Goal: Transaction & Acquisition: Purchase product/service

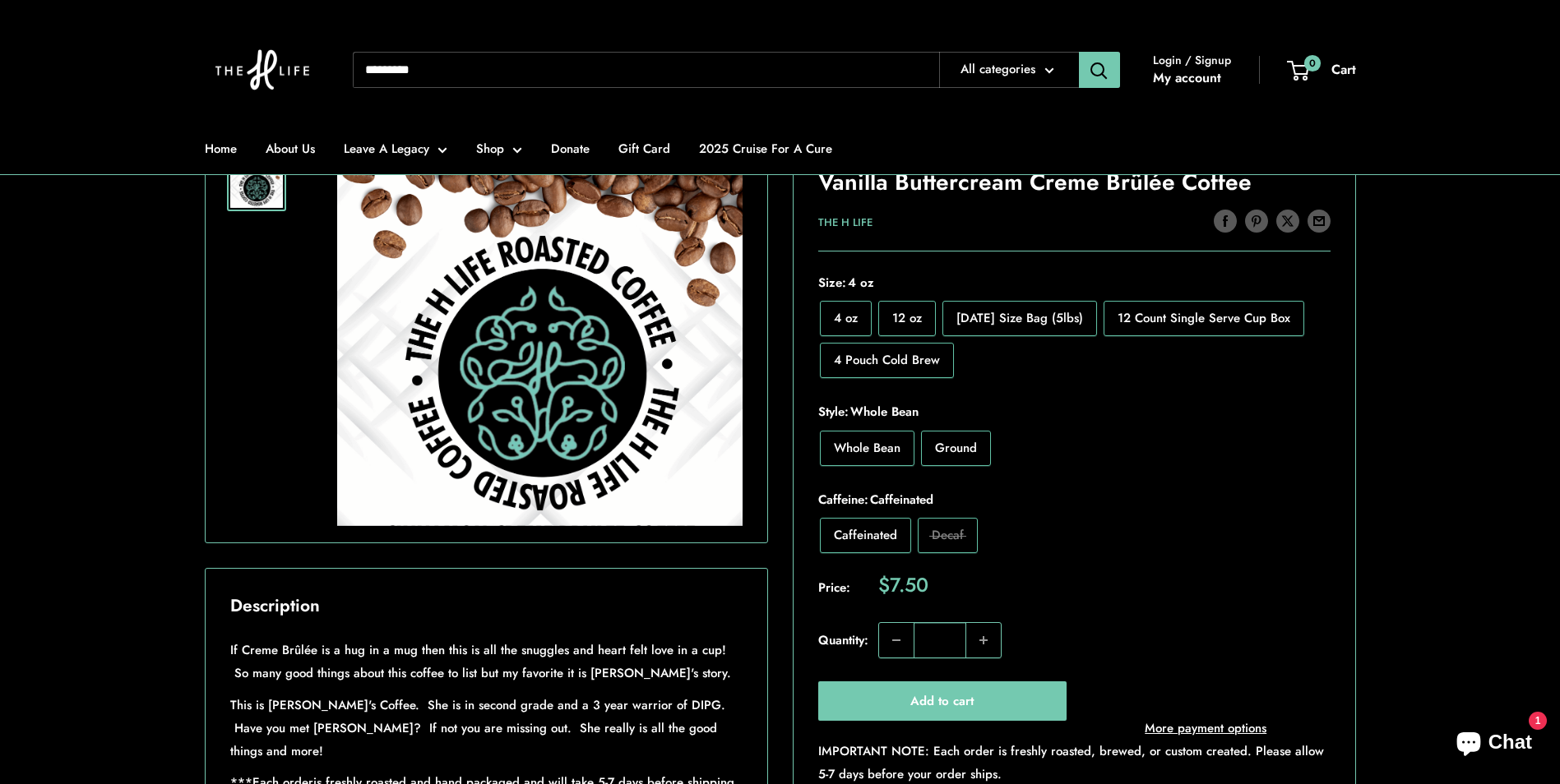
scroll to position [247, 0]
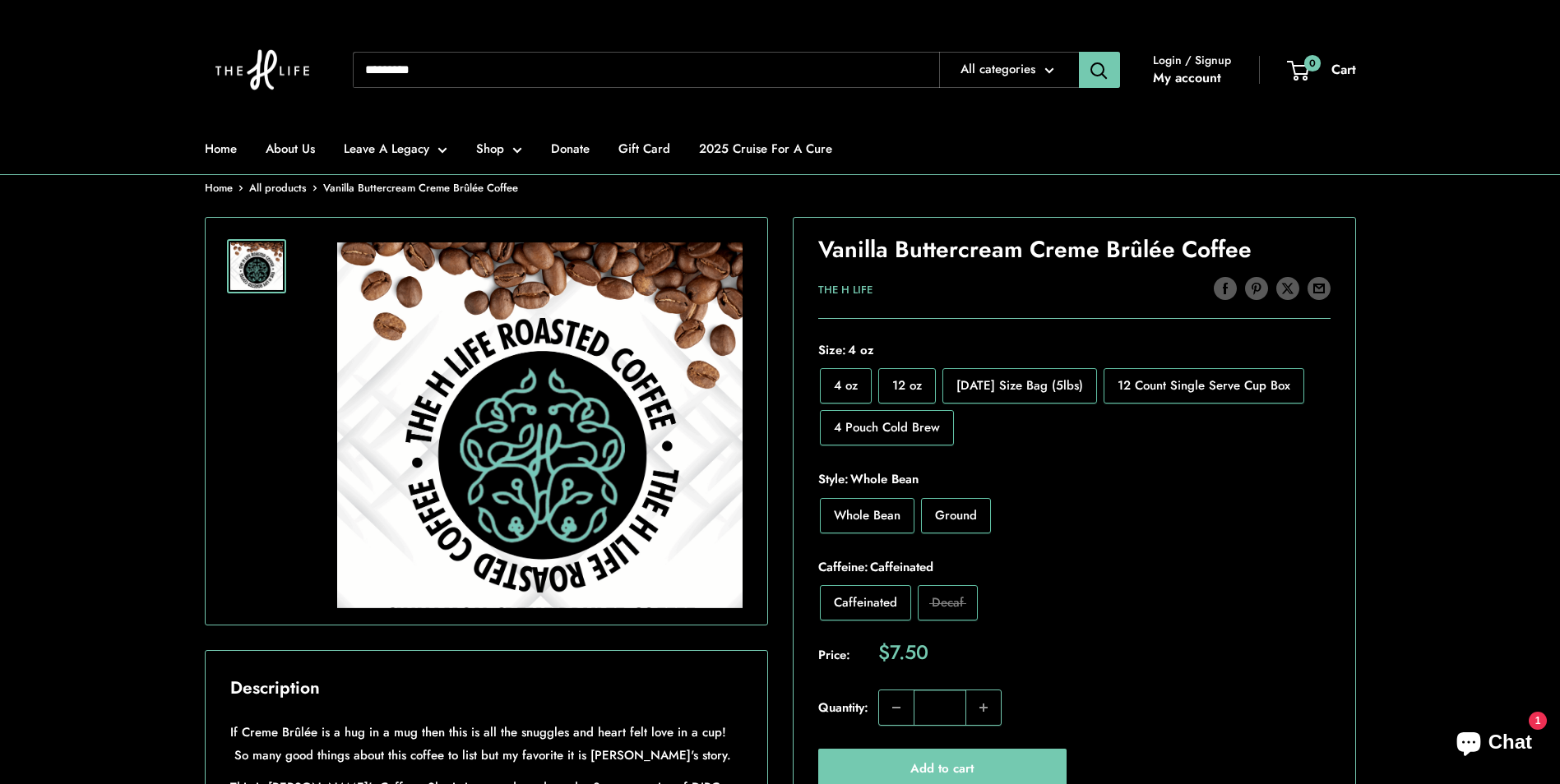
click at [956, 522] on span "Ground" at bounding box center [956, 515] width 42 height 18
click at [982, 524] on label "Ground" at bounding box center [956, 515] width 70 height 35
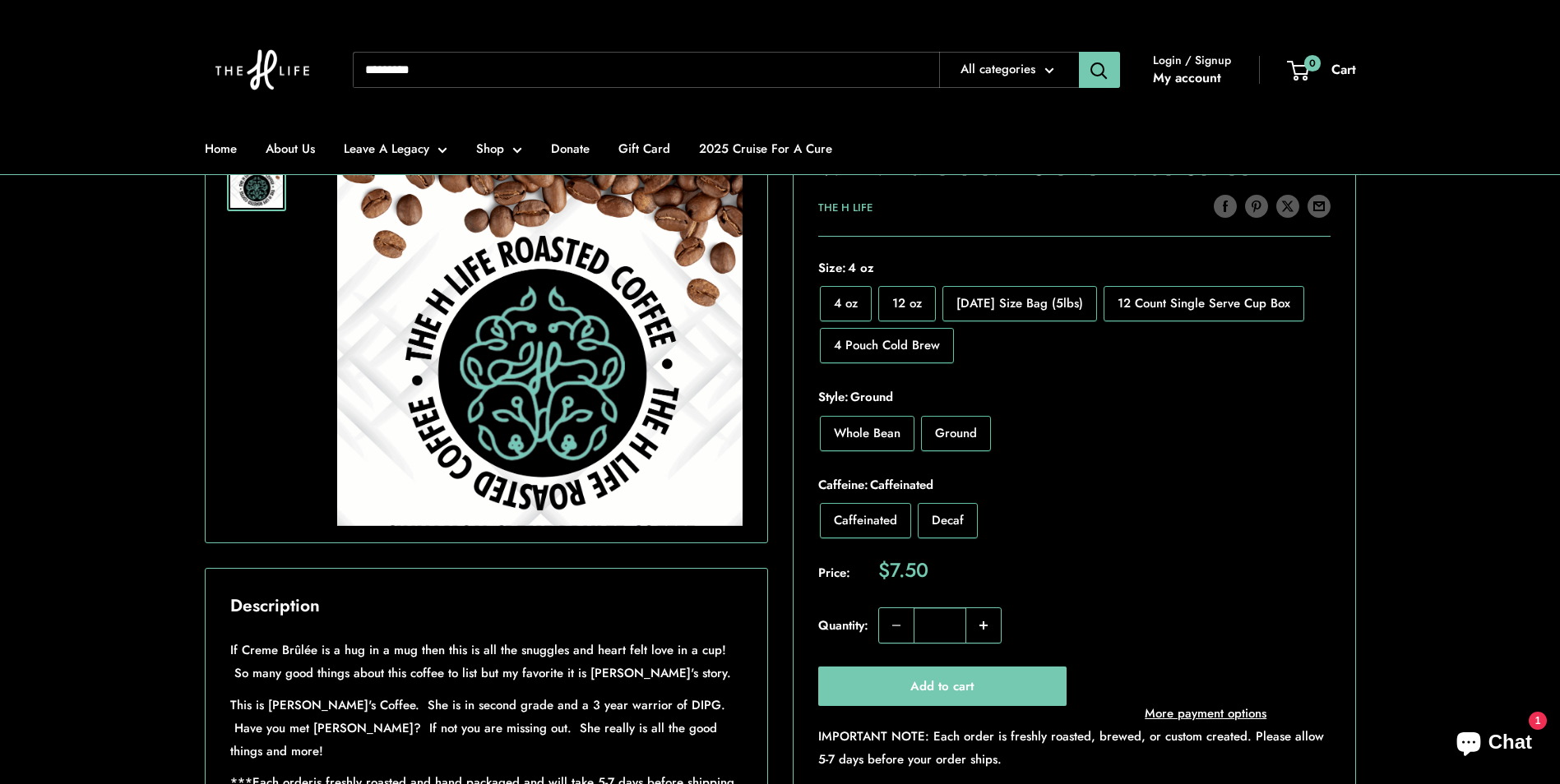
click at [987, 628] on button "Increase quantity" at bounding box center [983, 625] width 34 height 34
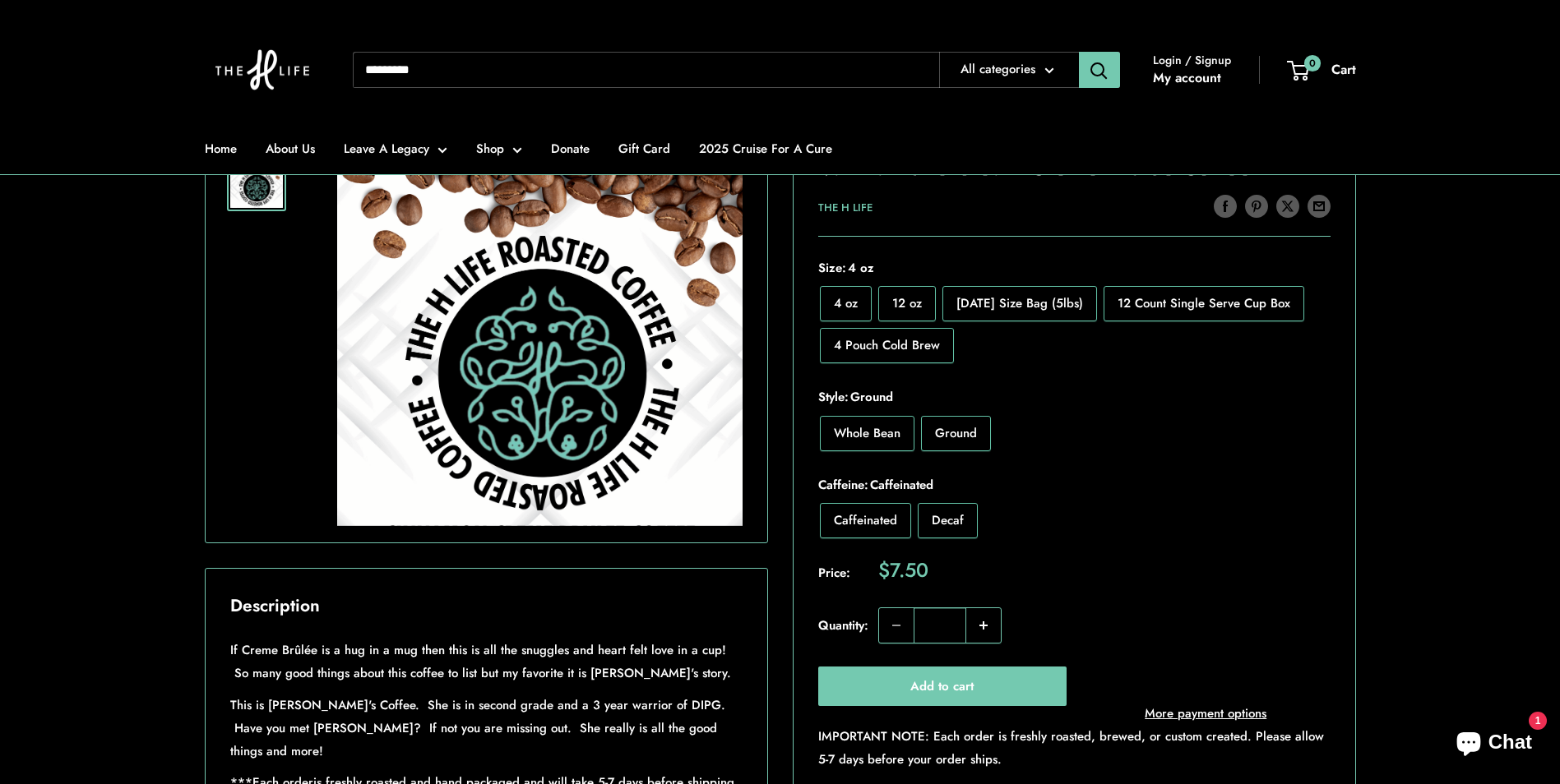
click at [987, 628] on button "Increase quantity" at bounding box center [983, 625] width 34 height 34
type input "**"
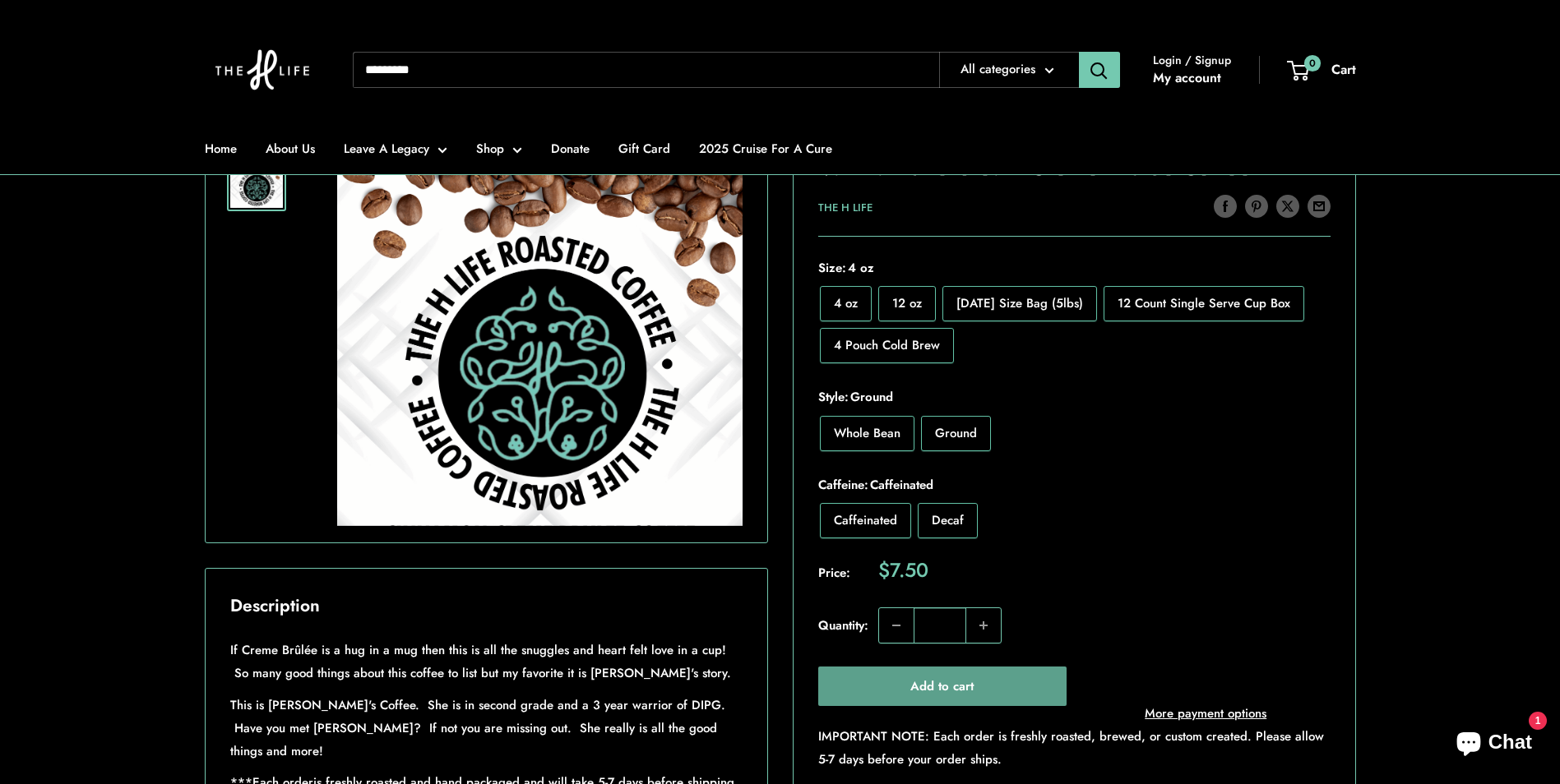
click at [974, 690] on button "Add to cart" at bounding box center [942, 686] width 249 height 39
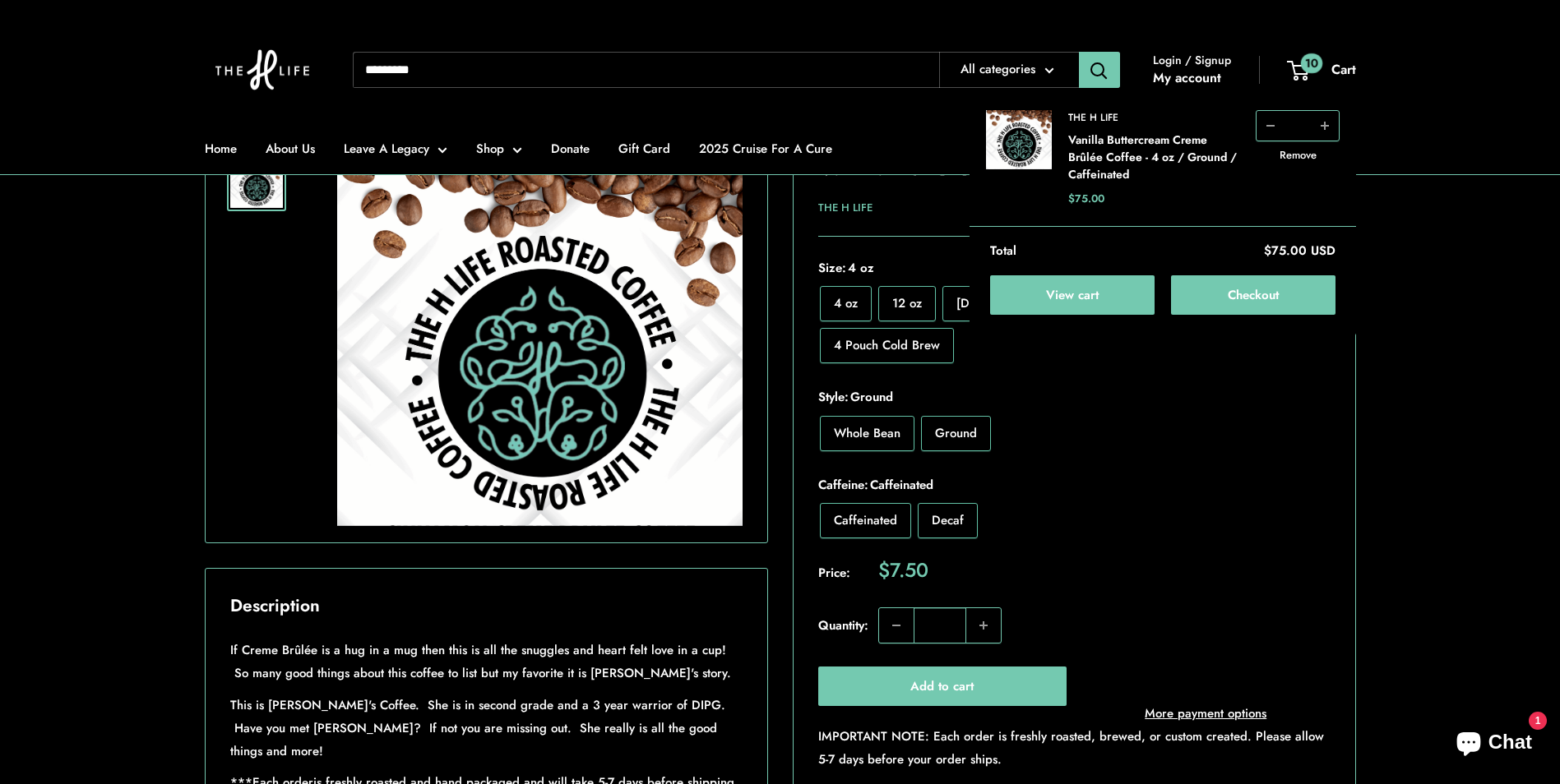
click at [893, 311] on span "12 oz" at bounding box center [906, 304] width 29 height 18
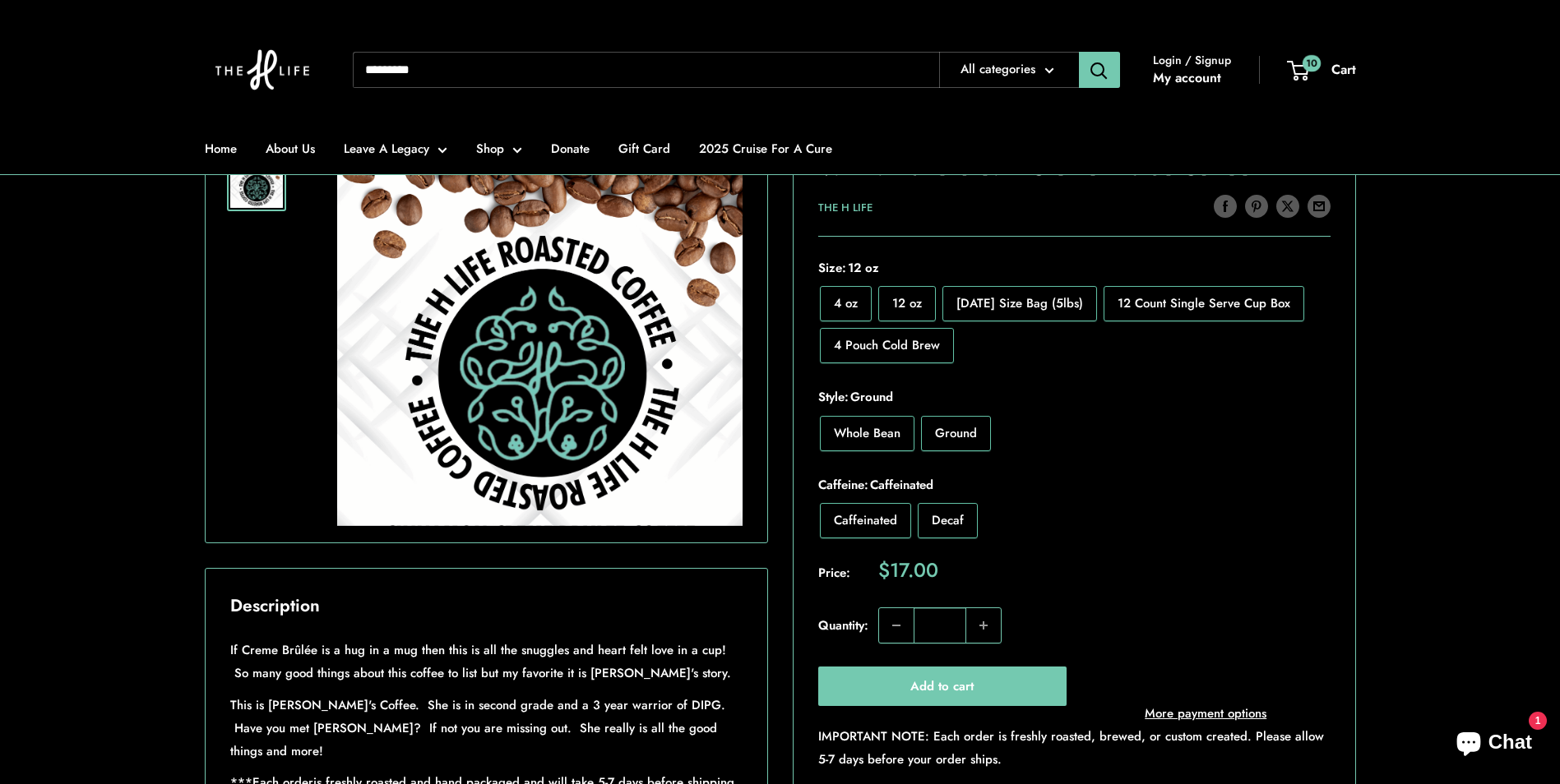
click at [838, 311] on span "4 oz" at bounding box center [845, 304] width 23 height 18
click at [895, 286] on label "12 oz" at bounding box center [906, 304] width 58 height 35
click at [894, 627] on button "Decrease quantity" at bounding box center [895, 625] width 34 height 34
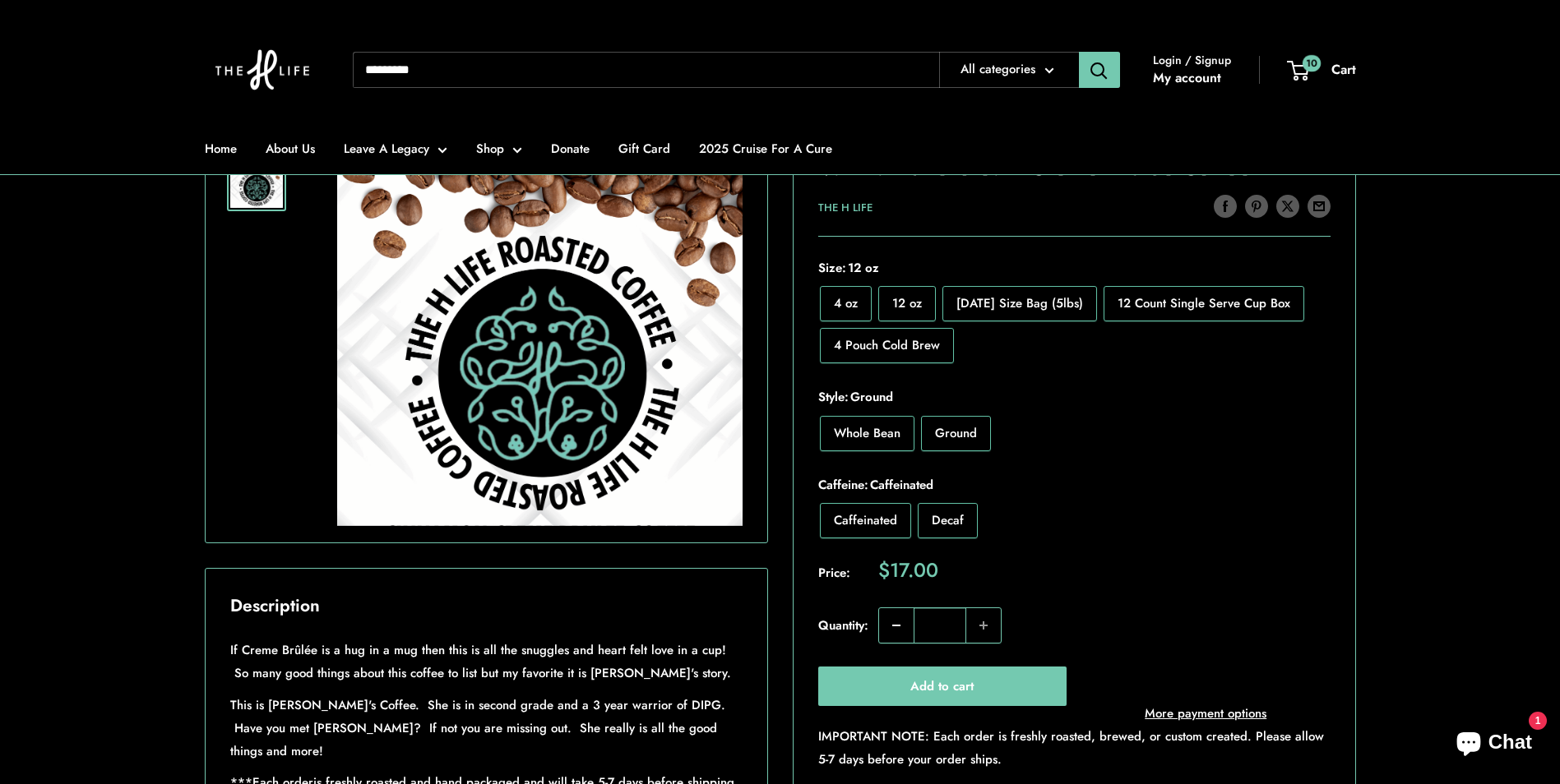
click at [894, 627] on button "Decrease quantity" at bounding box center [895, 625] width 34 height 34
click at [997, 630] on button "Increase quantity" at bounding box center [983, 625] width 34 height 34
type input "*"
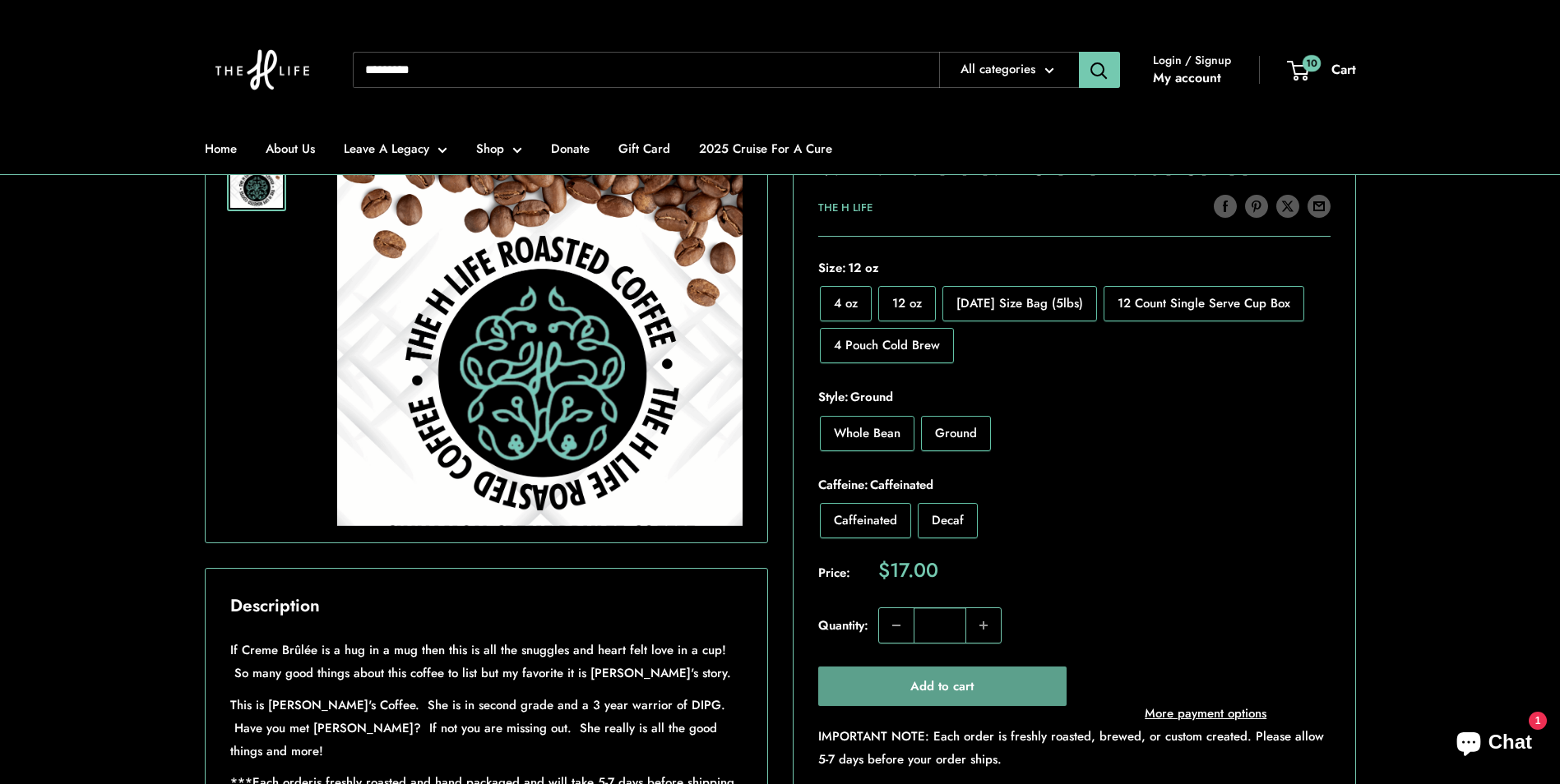
click at [1000, 680] on button "Add to cart" at bounding box center [942, 686] width 249 height 39
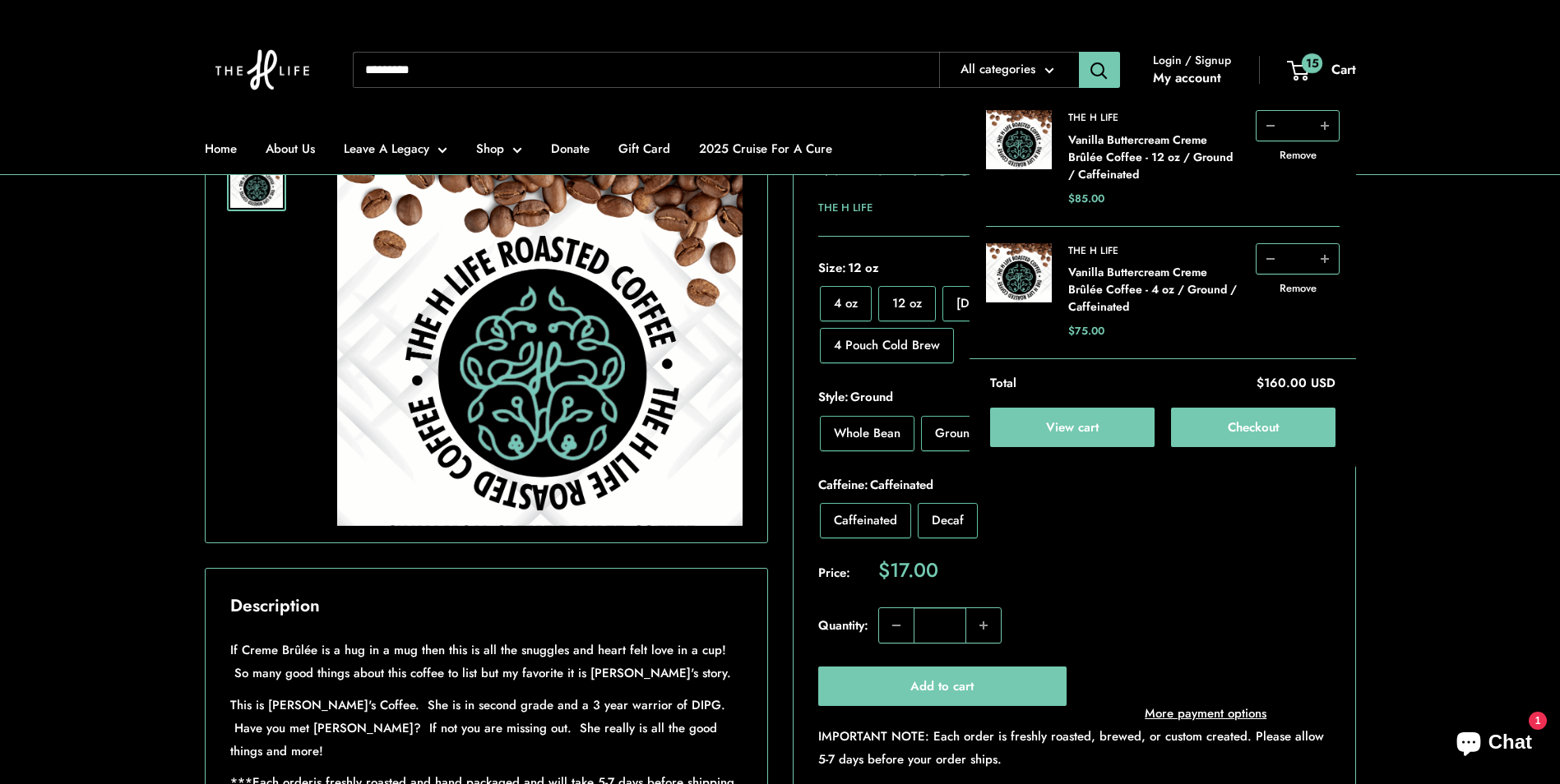
click at [1317, 577] on div "Sale price $17.00 /" at bounding box center [1104, 572] width 452 height 23
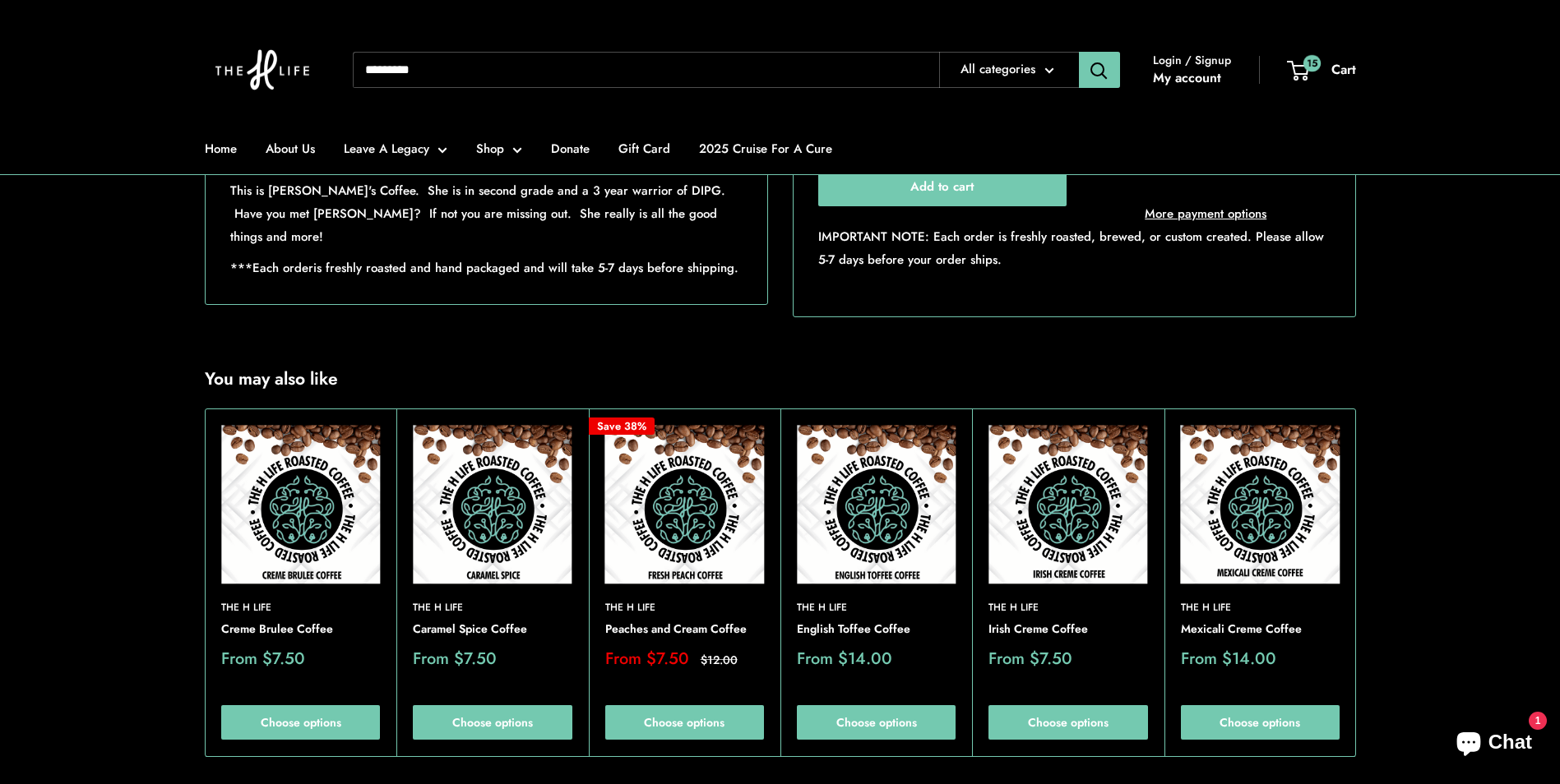
scroll to position [904, 0]
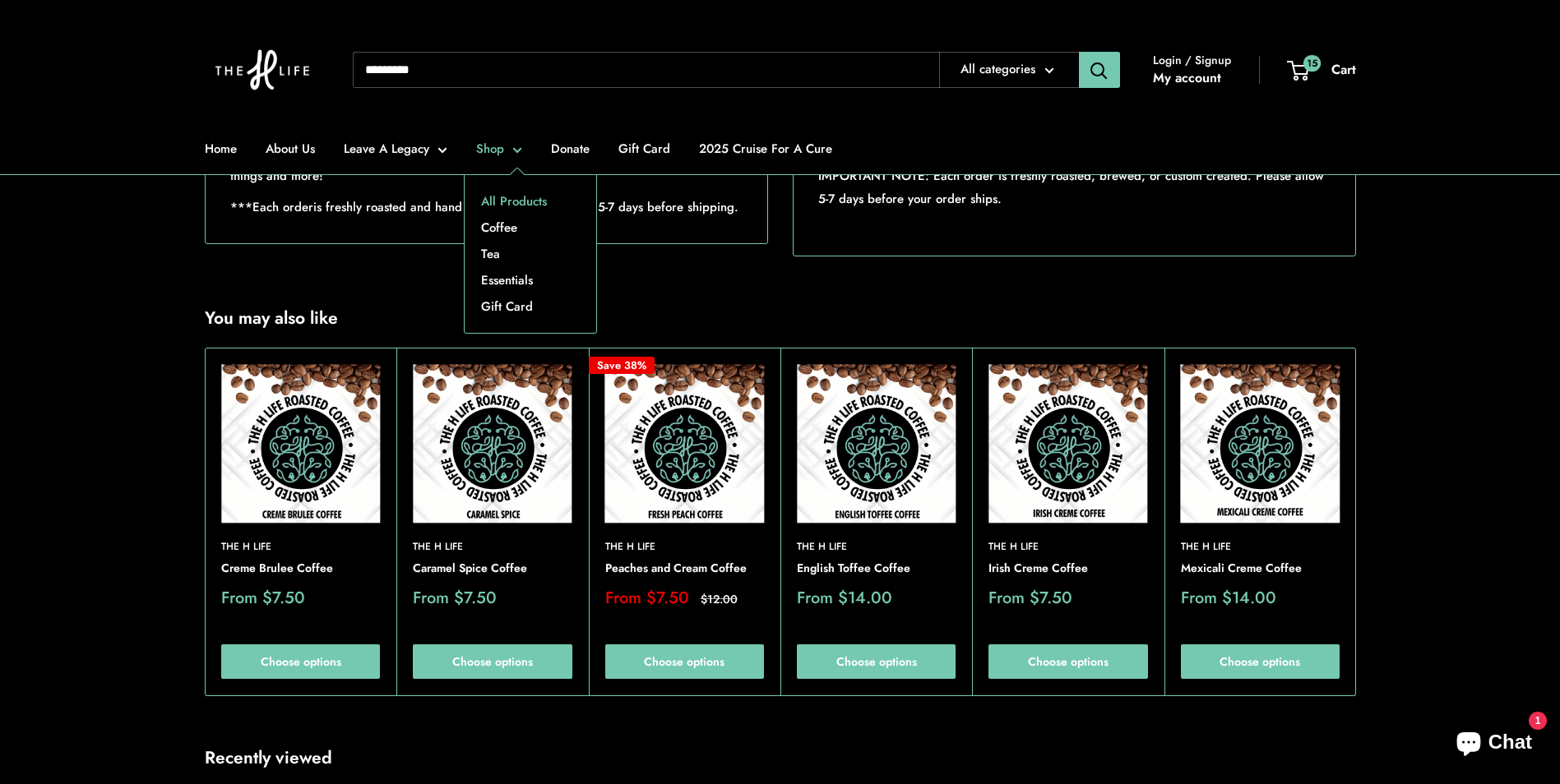
click at [531, 196] on link "All Products" at bounding box center [530, 201] width 131 height 26
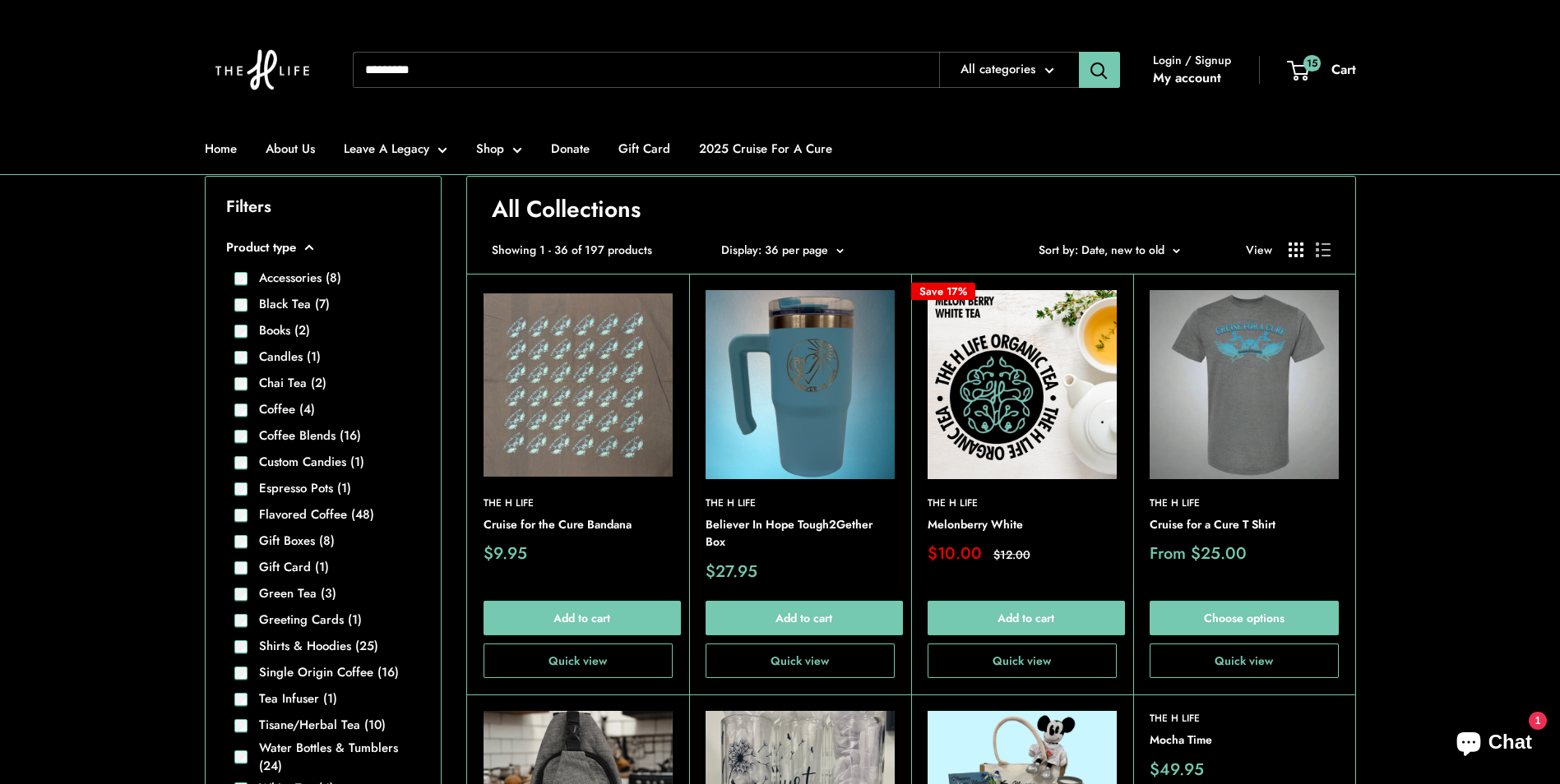
scroll to position [329, 0]
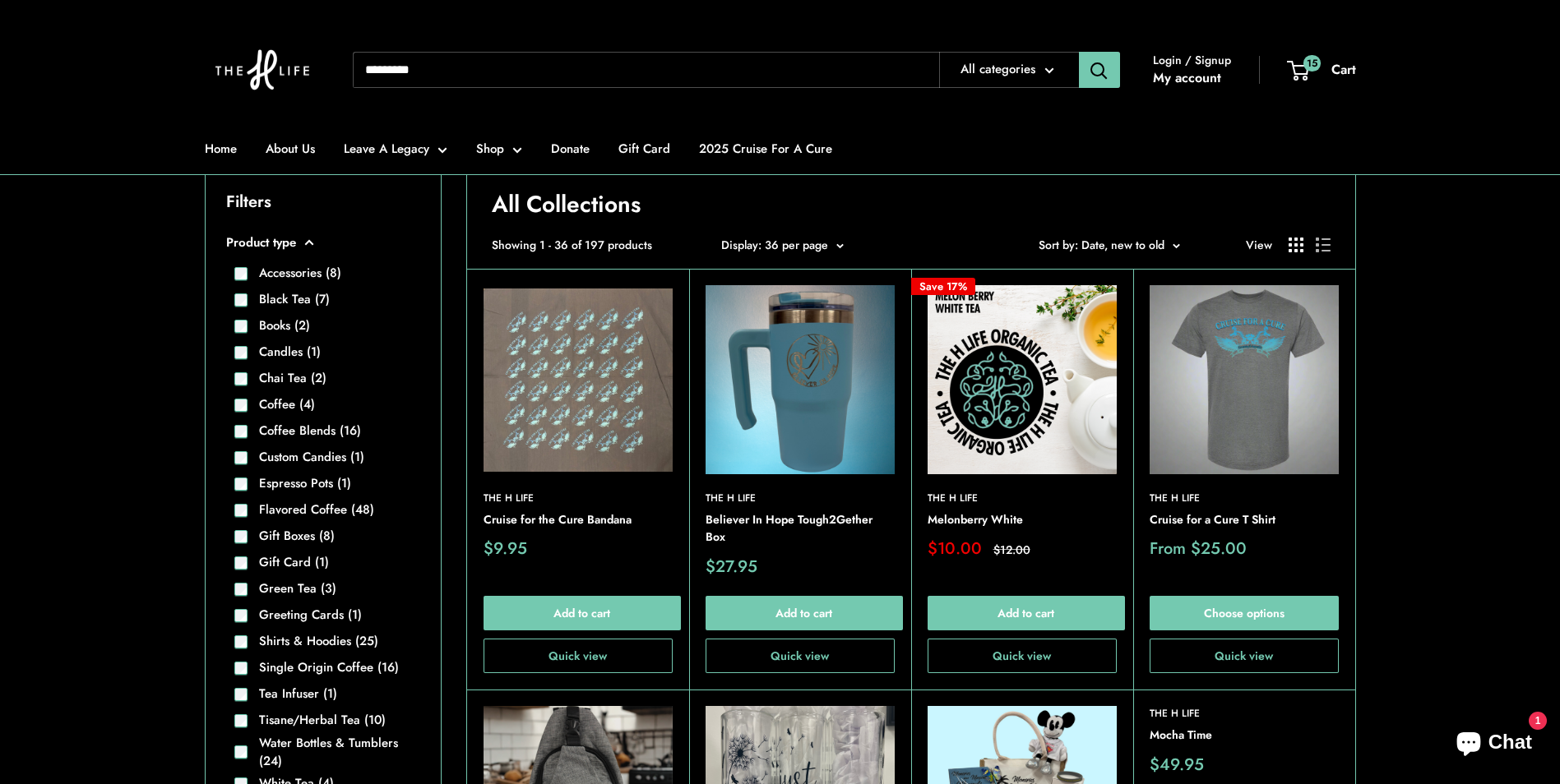
click at [1250, 403] on img at bounding box center [1244, 380] width 189 height 189
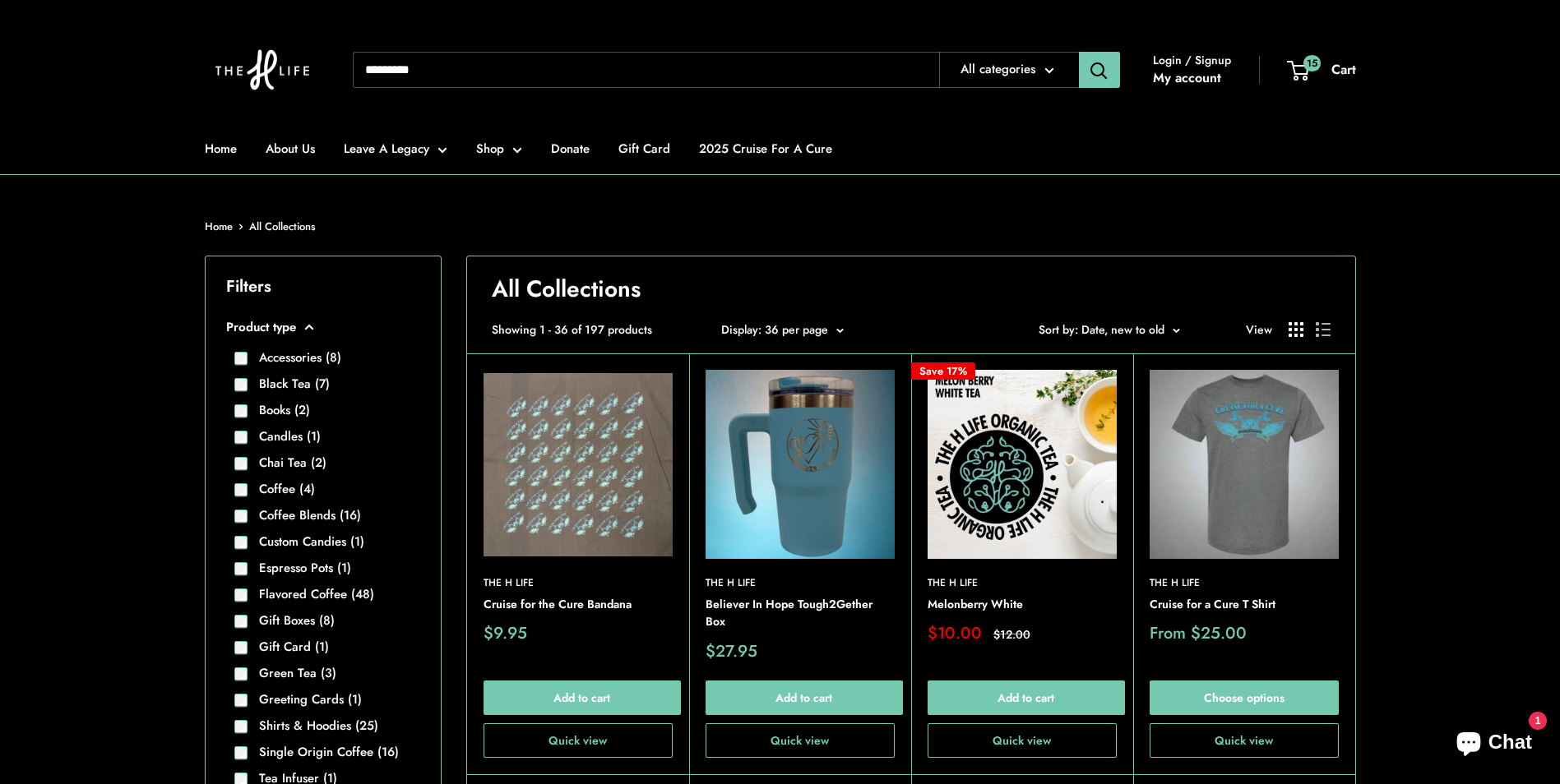
scroll to position [0, 0]
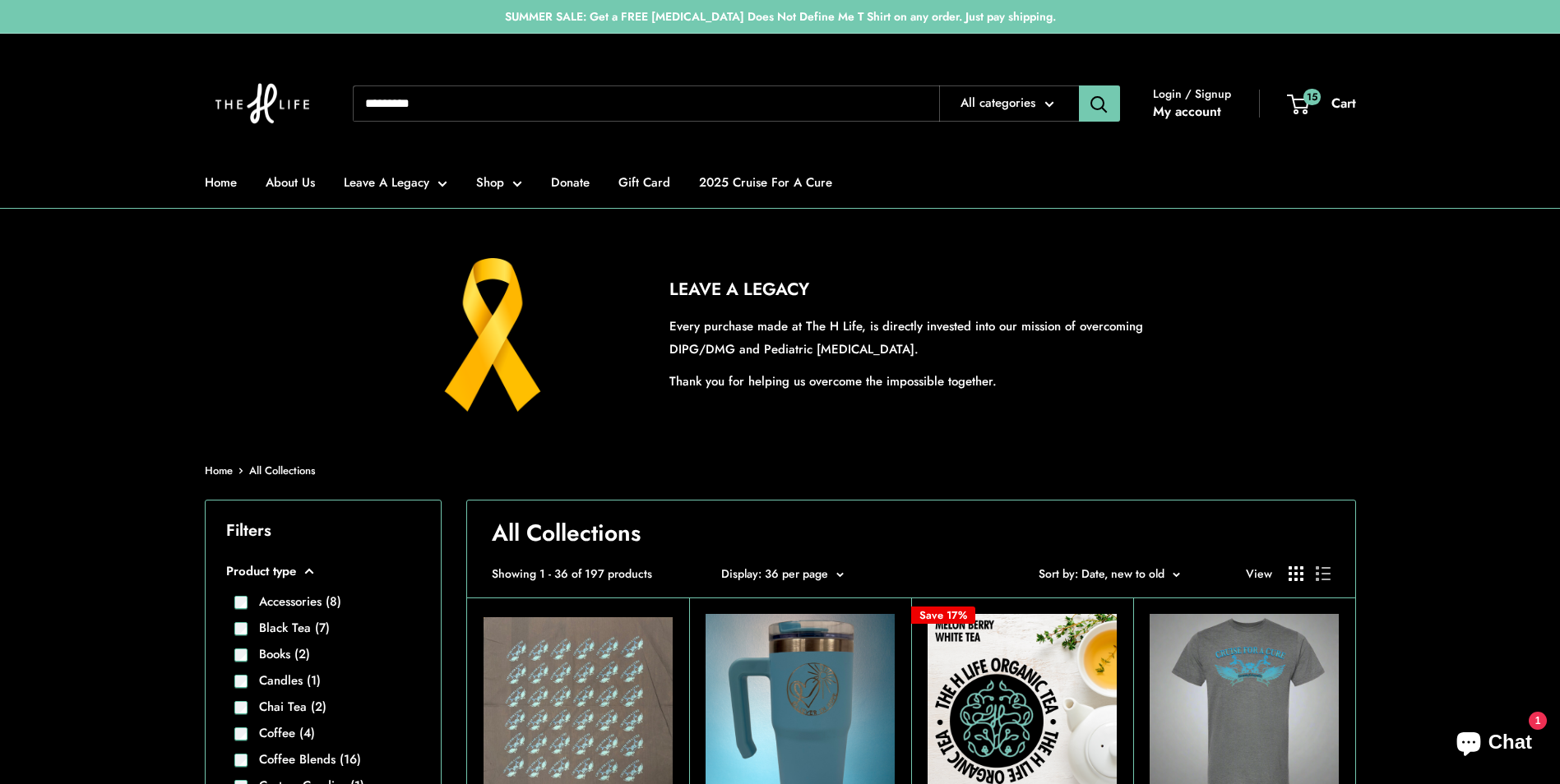
click at [456, 115] on input "Search..." at bounding box center [645, 103] width 586 height 36
type input "****"
click at [1079, 85] on button "Search" at bounding box center [1099, 103] width 41 height 36
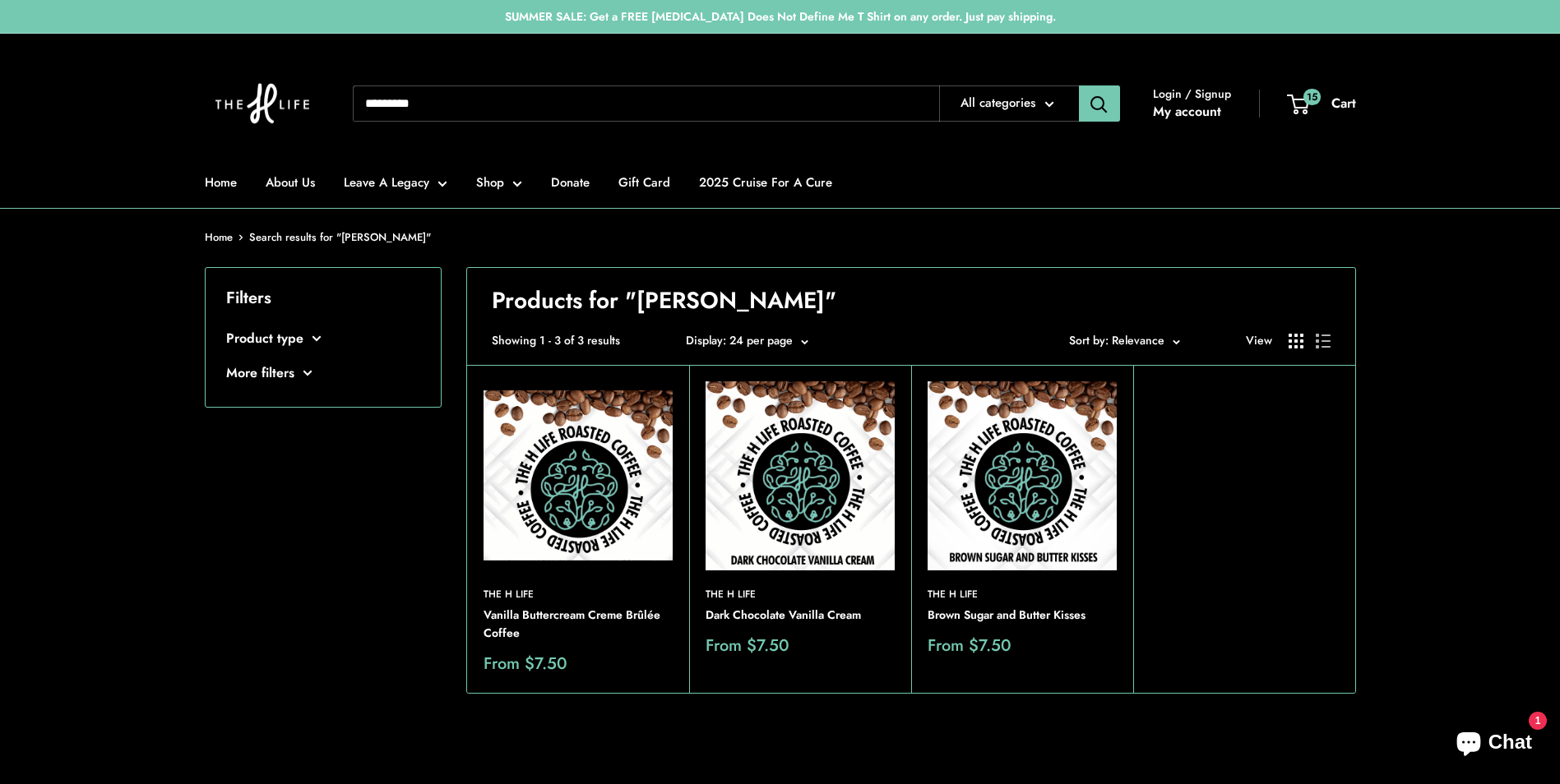
click at [1507, 264] on section "Home Search results for "mary" Filters Product type Coffee Blends (1) View" at bounding box center [780, 485] width 1560 height 515
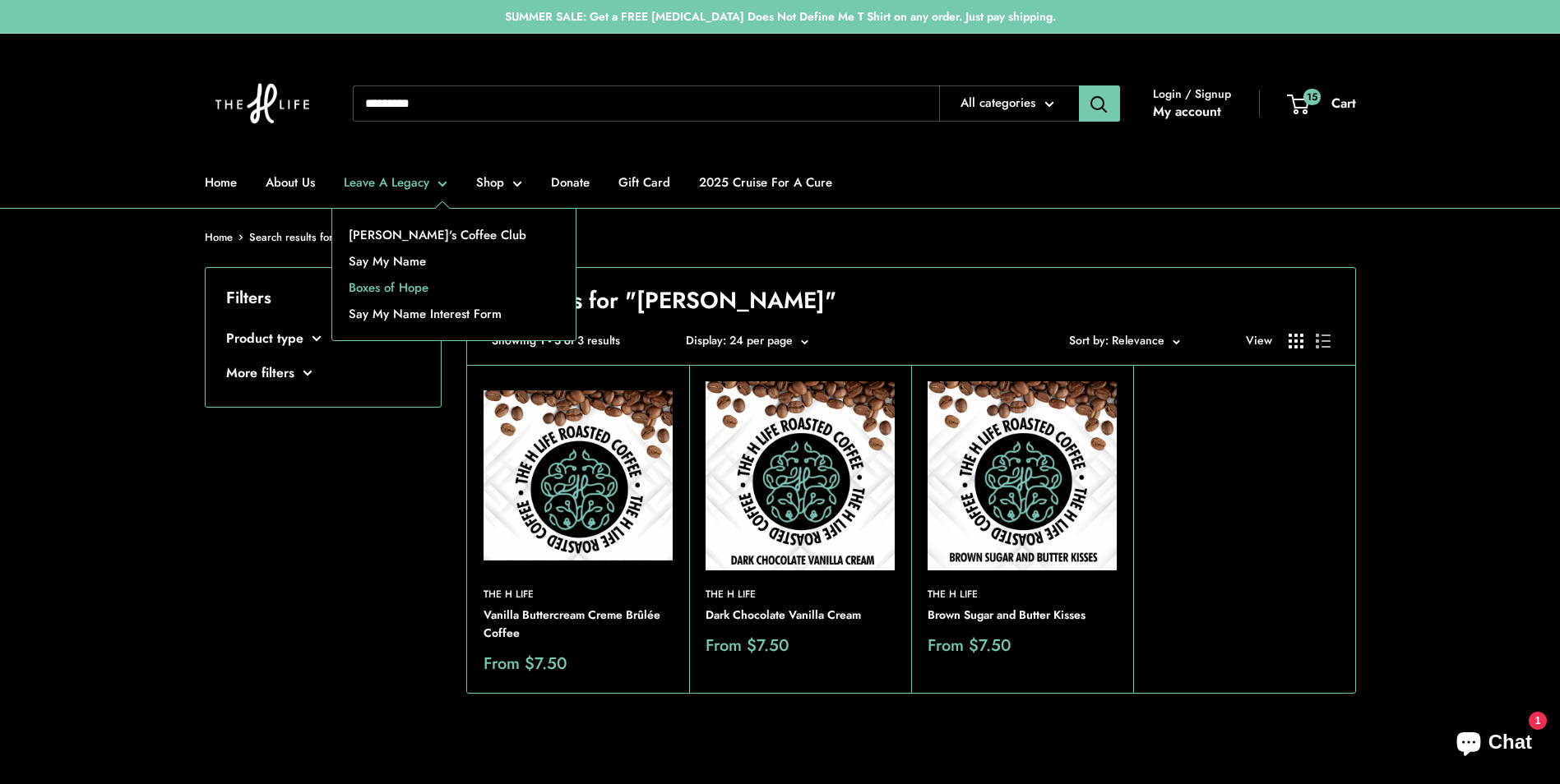
click at [379, 288] on link "Boxes of Hope" at bounding box center [454, 287] width 244 height 26
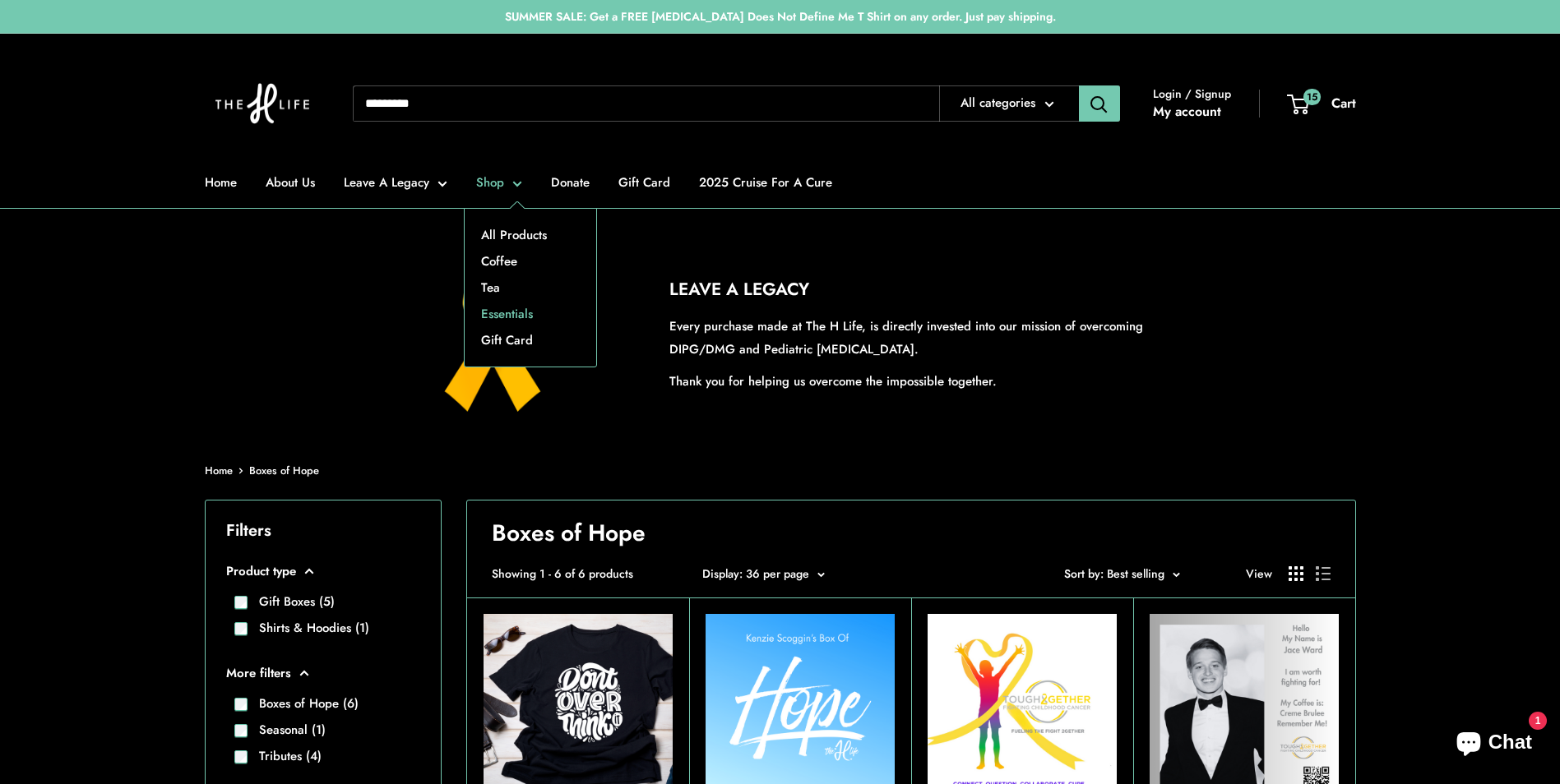
click at [507, 324] on link "Essentials" at bounding box center [530, 314] width 131 height 26
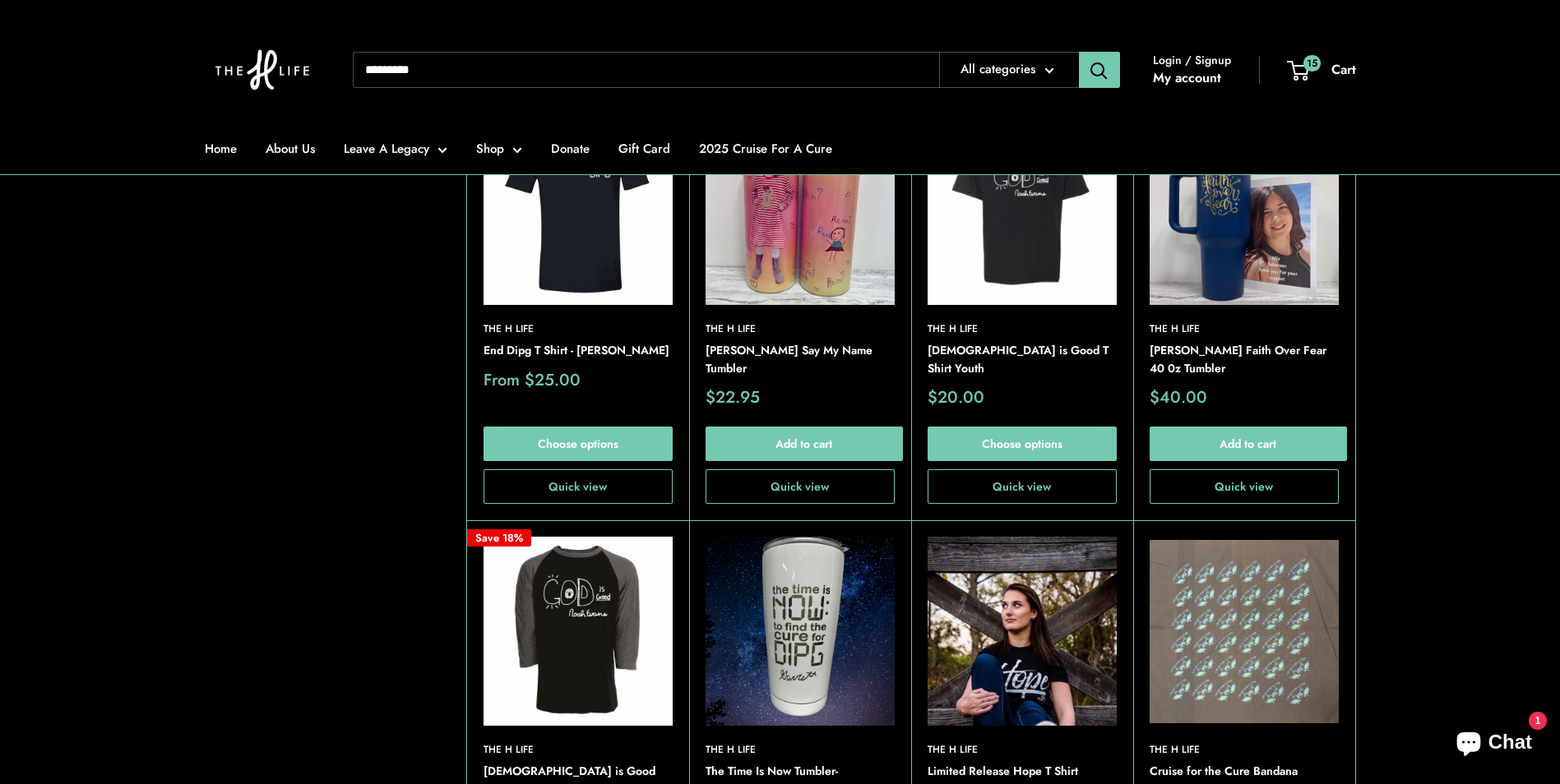
scroll to position [2631, 0]
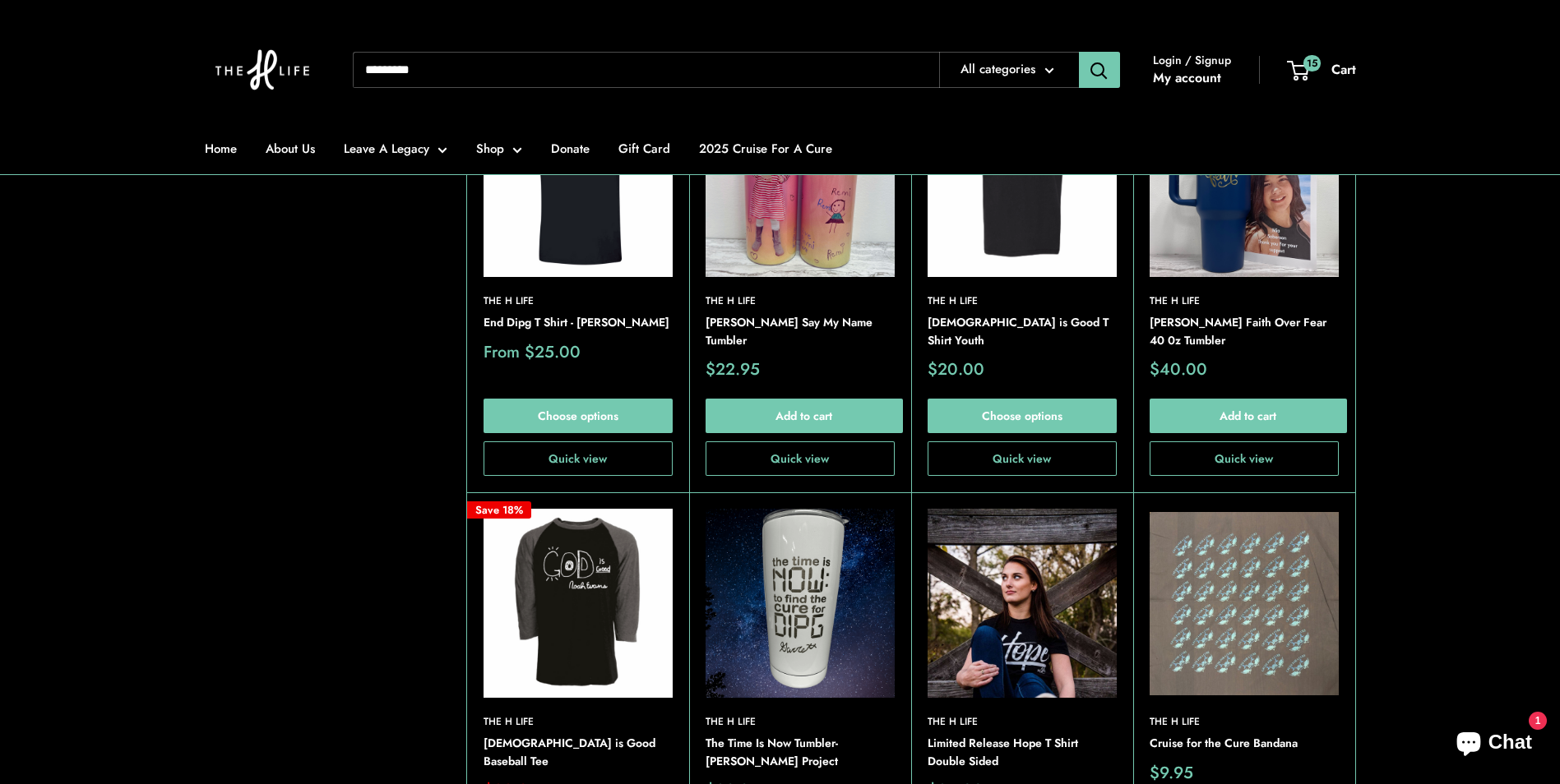
click at [0, 0] on img at bounding box center [0, 0] width 0 height 0
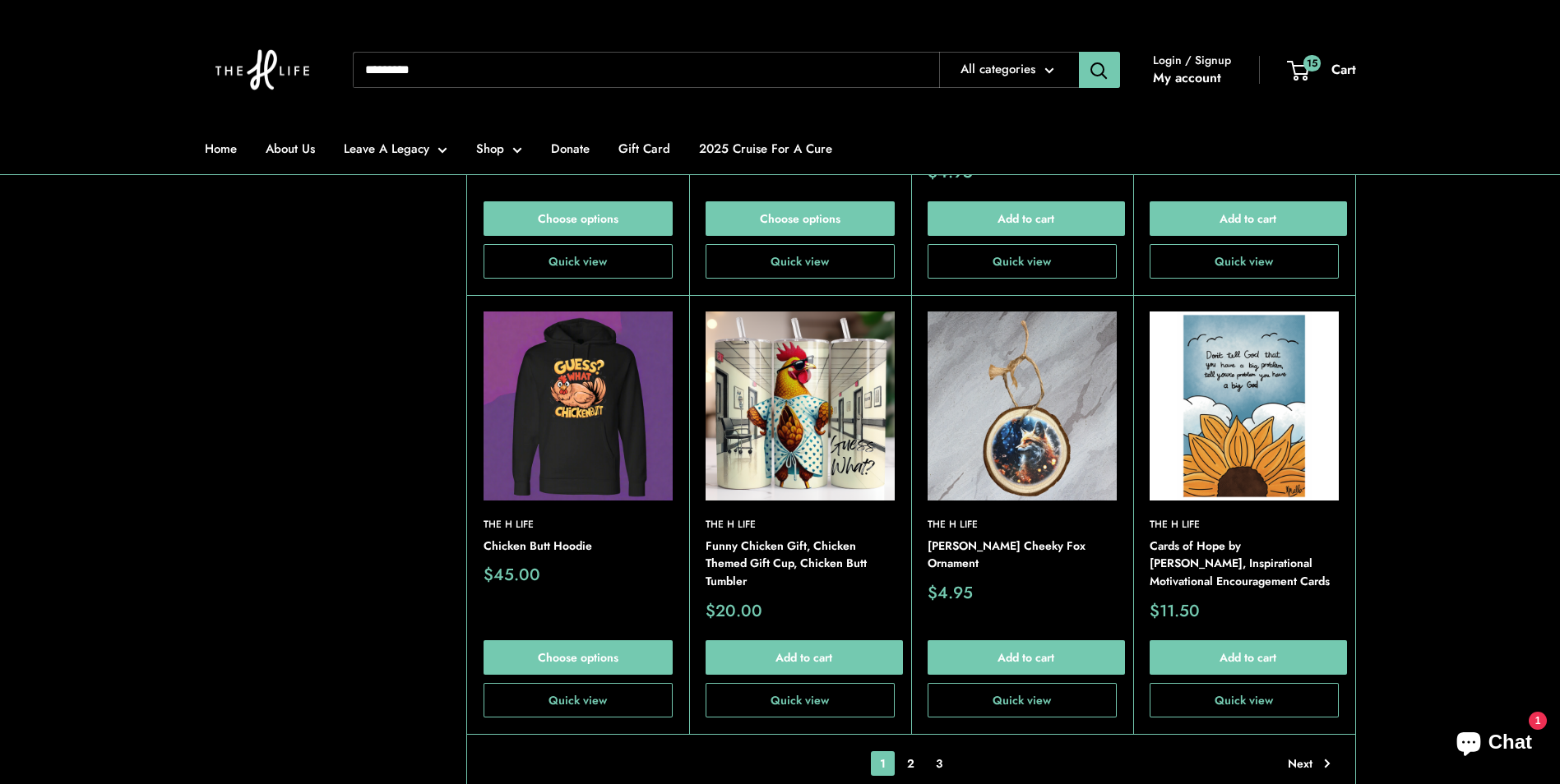
scroll to position [3699, 0]
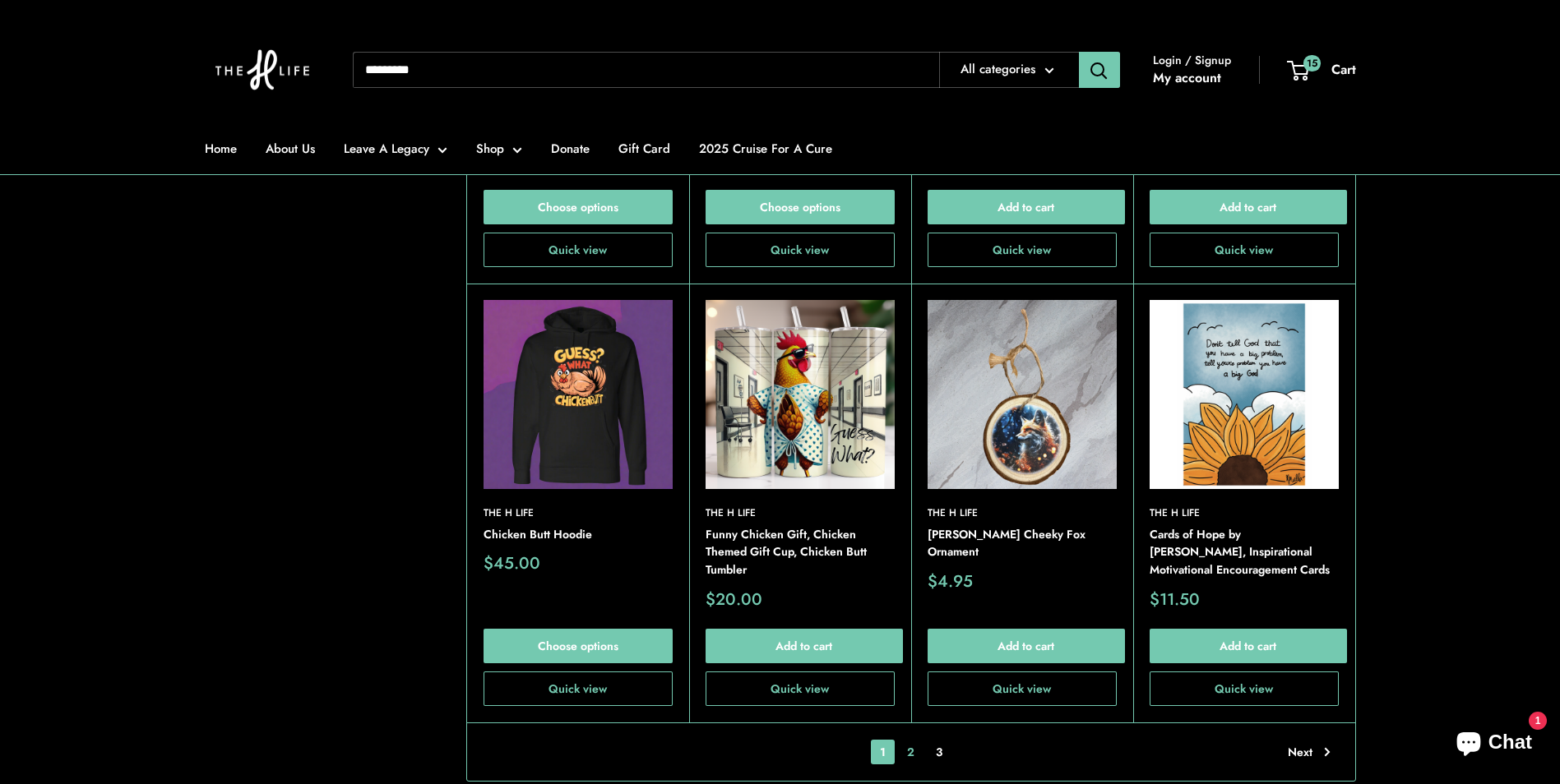
click at [908, 740] on link "2" at bounding box center [911, 751] width 25 height 24
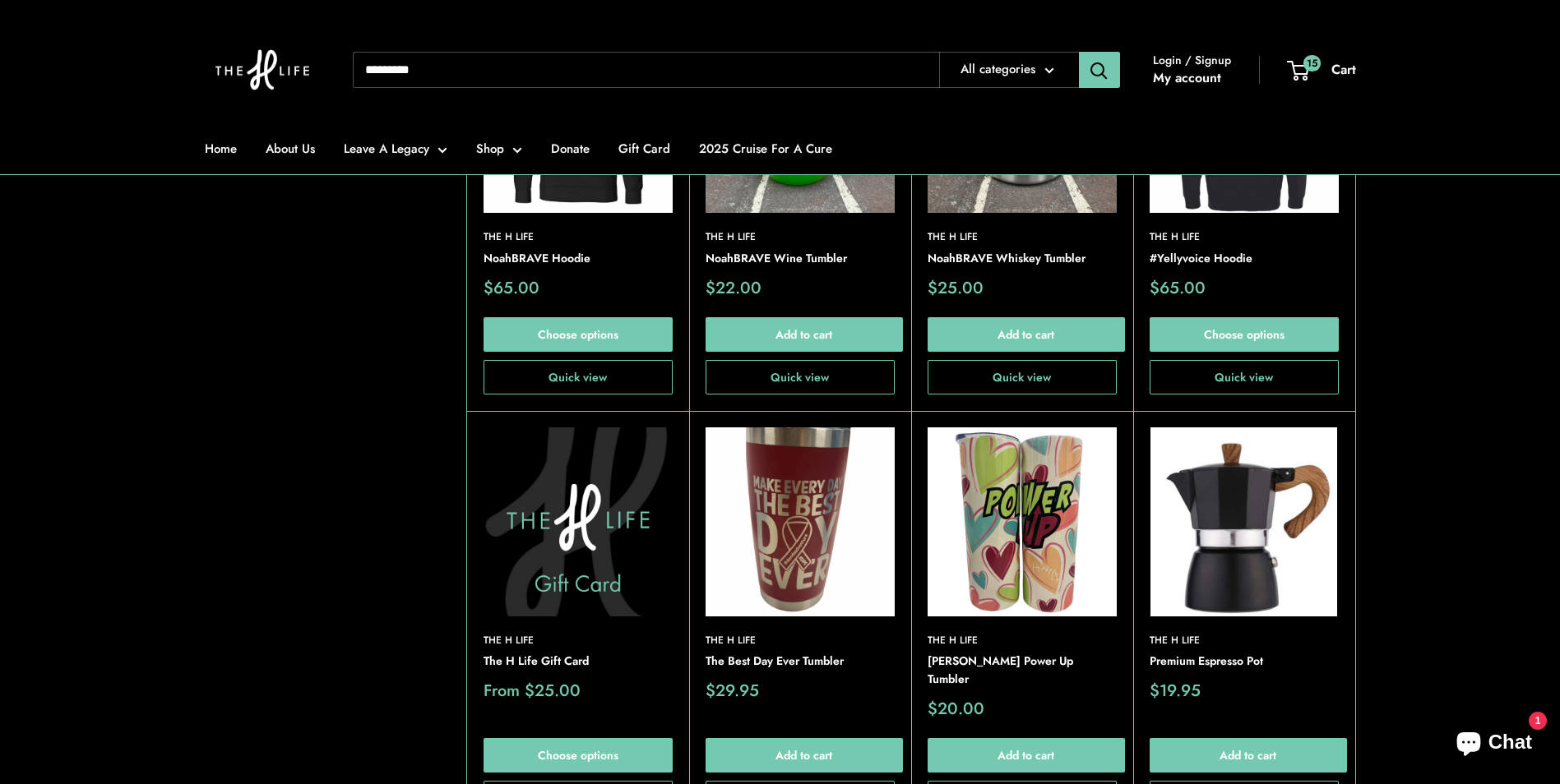
scroll to position [3592, 0]
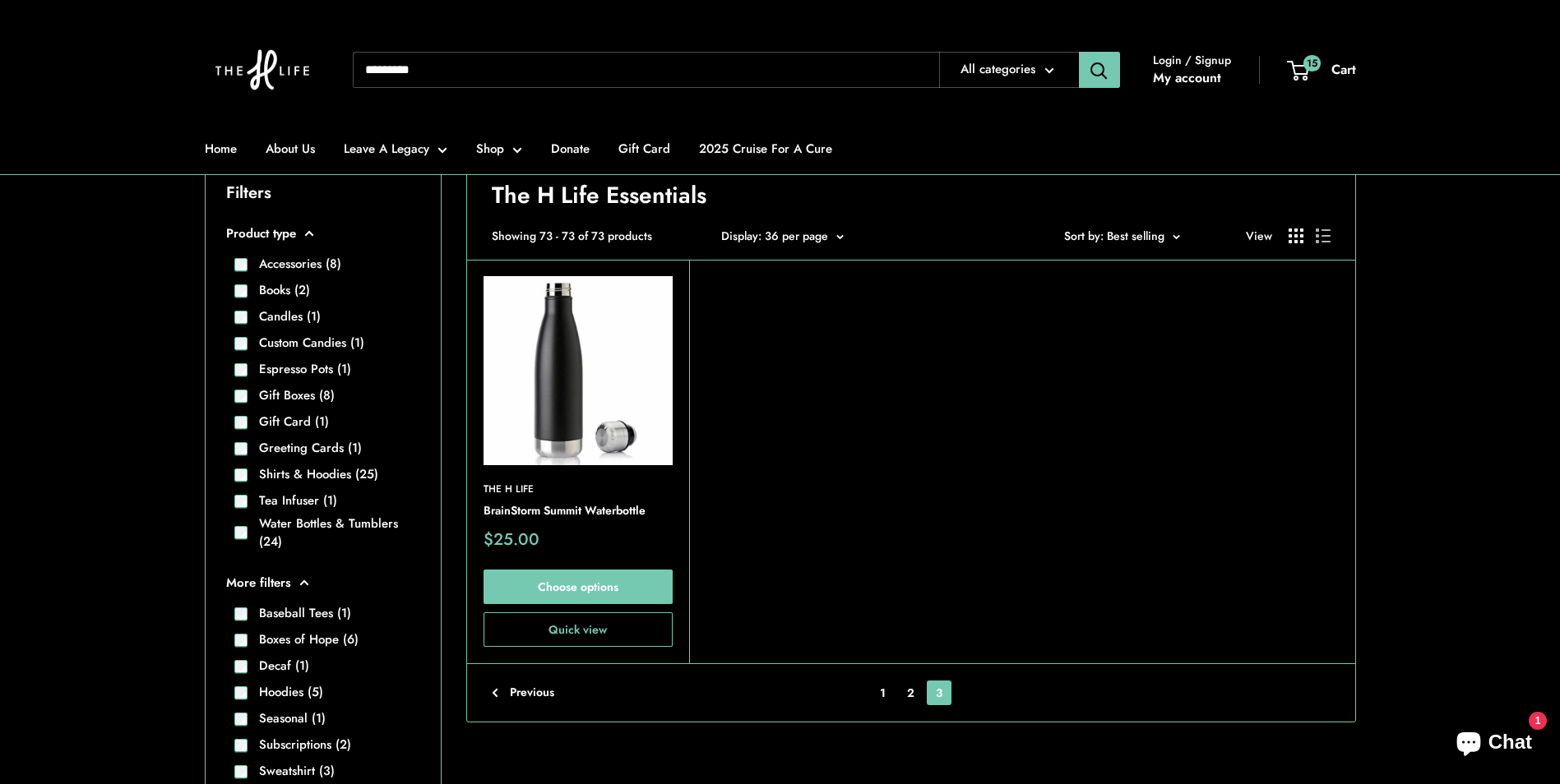
scroll to position [304, 0]
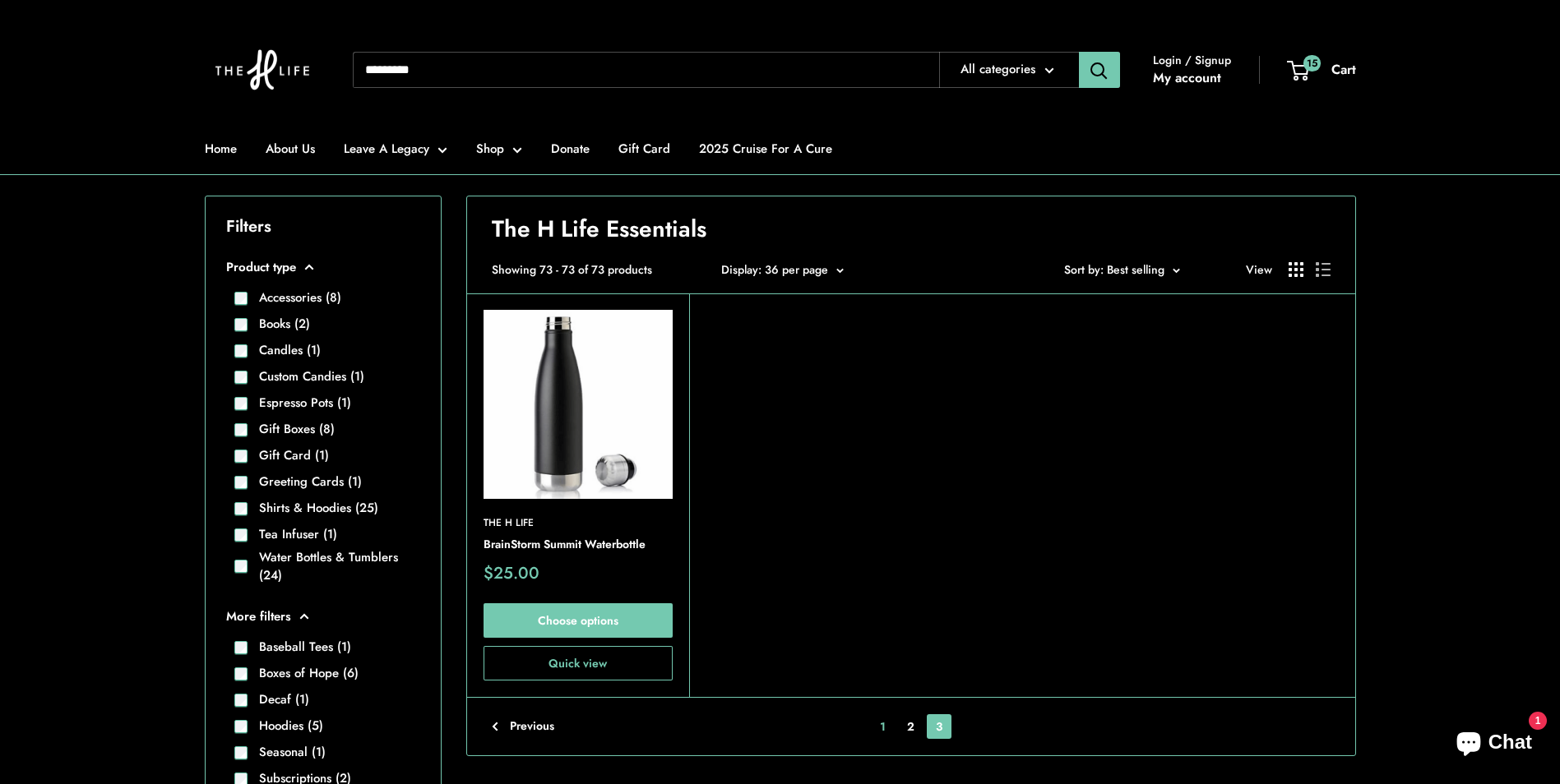
click at [875, 726] on link "1" at bounding box center [882, 726] width 23 height 24
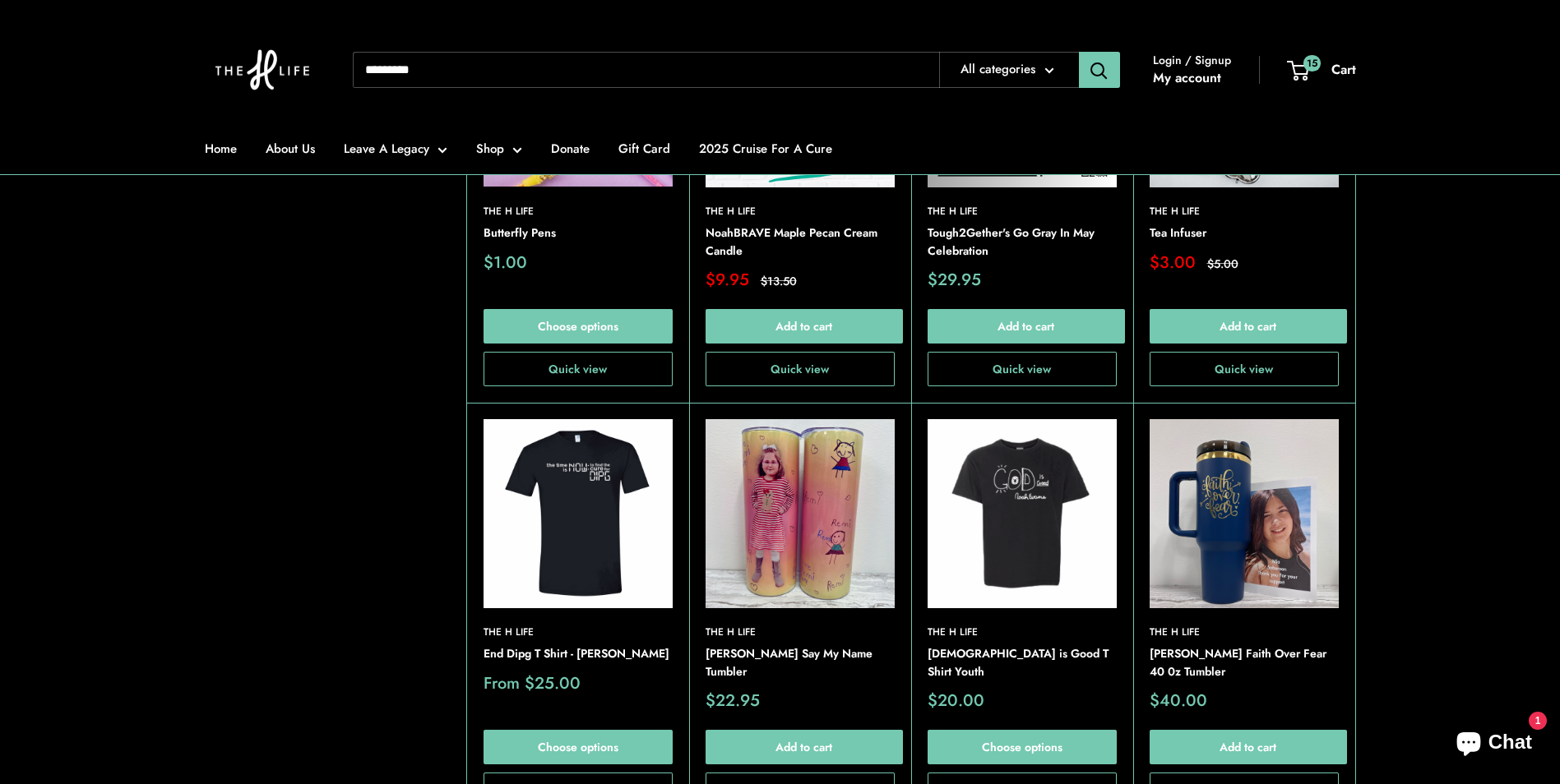
scroll to position [2359, 0]
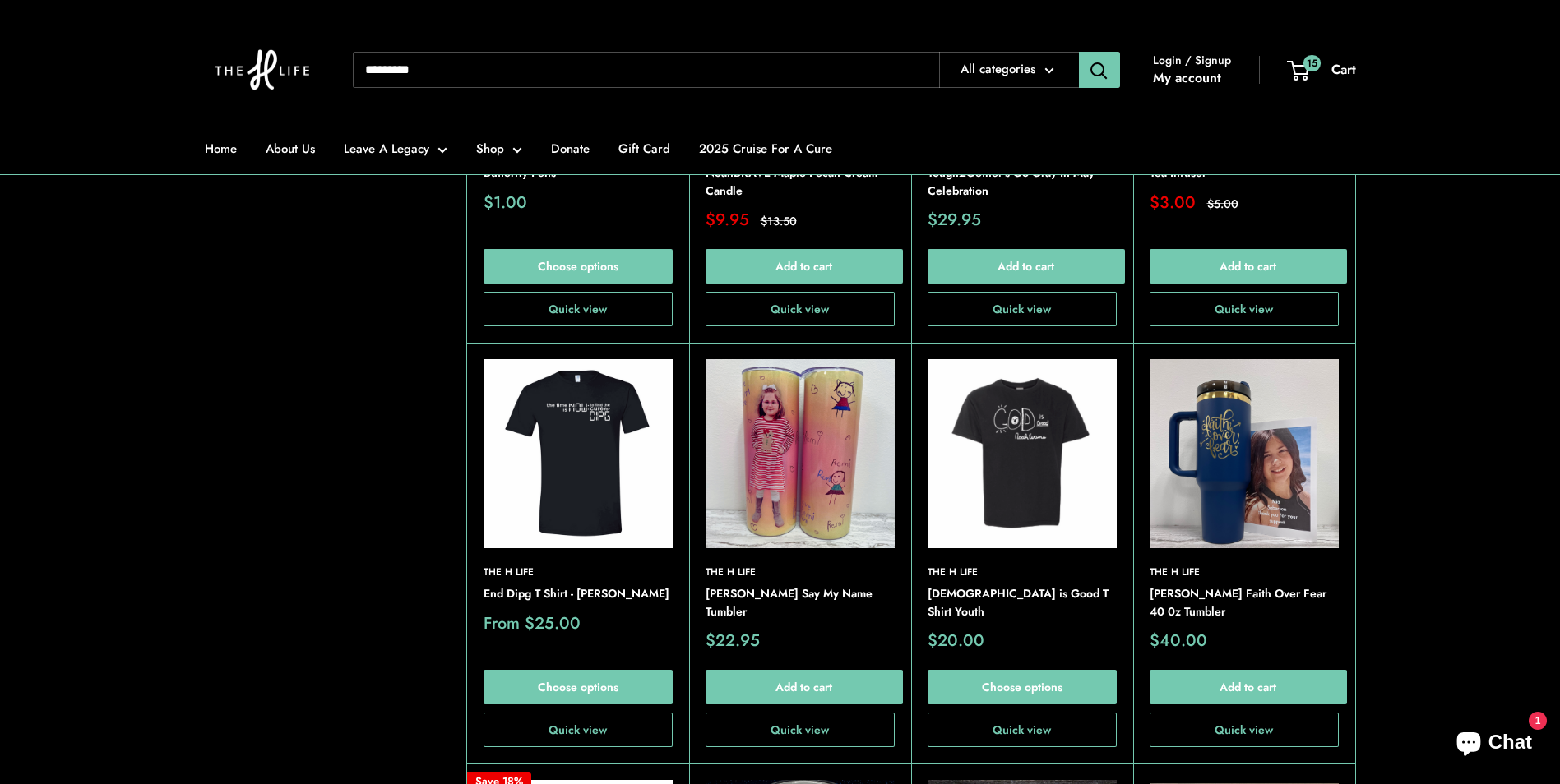
click at [0, 0] on img at bounding box center [0, 0] width 0 height 0
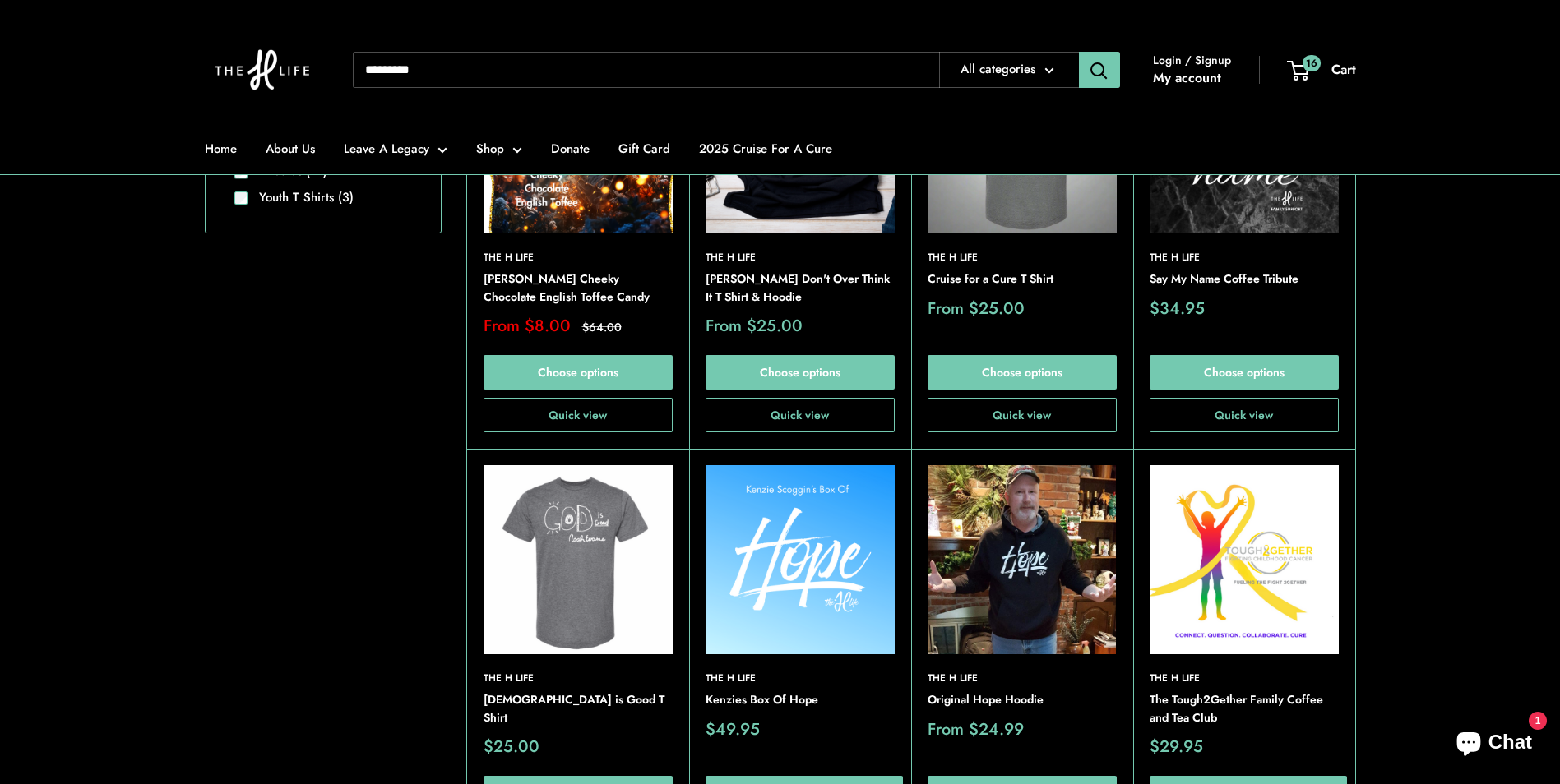
scroll to position [961, 0]
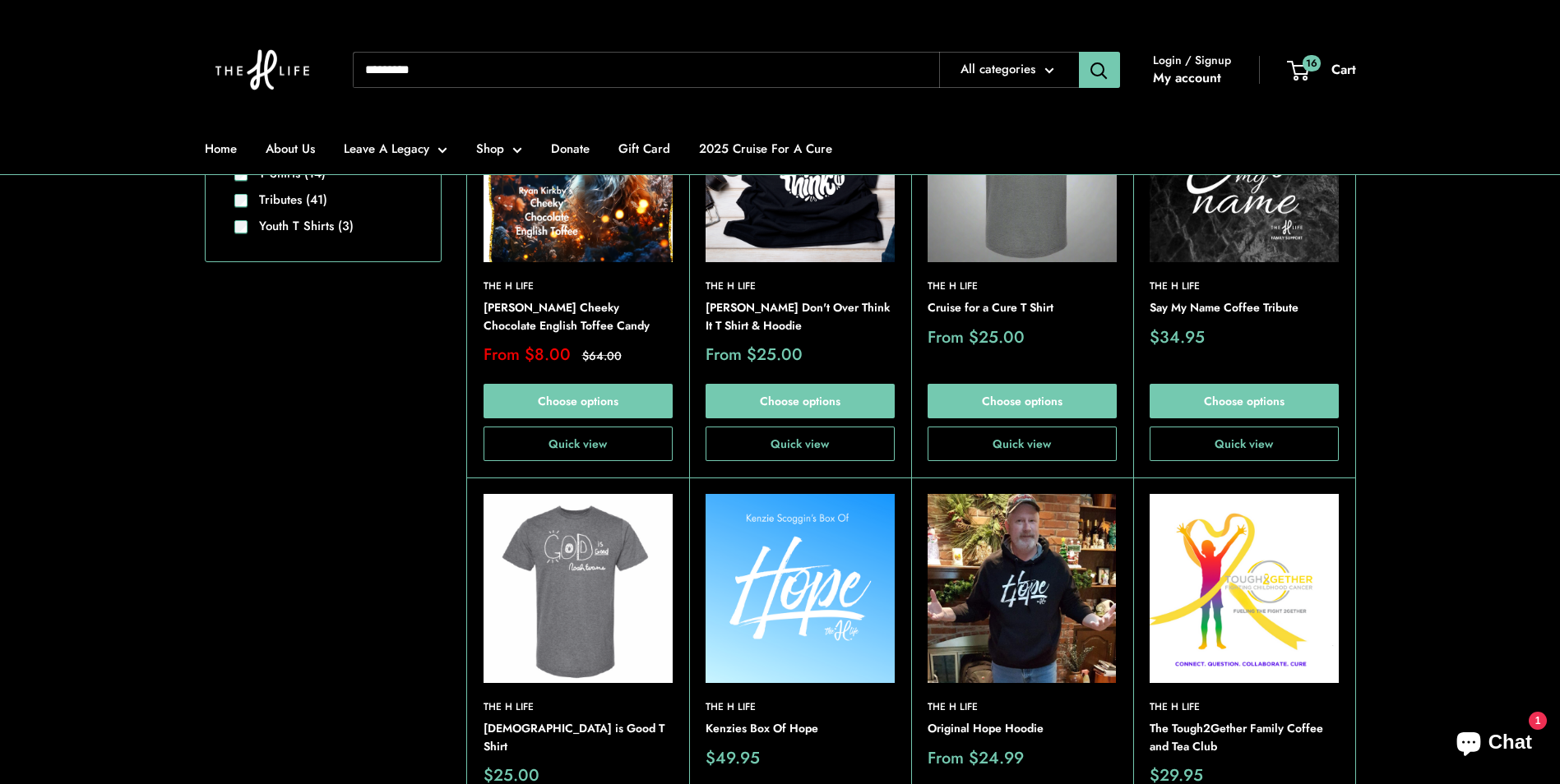
click at [0, 0] on img at bounding box center [0, 0] width 0 height 0
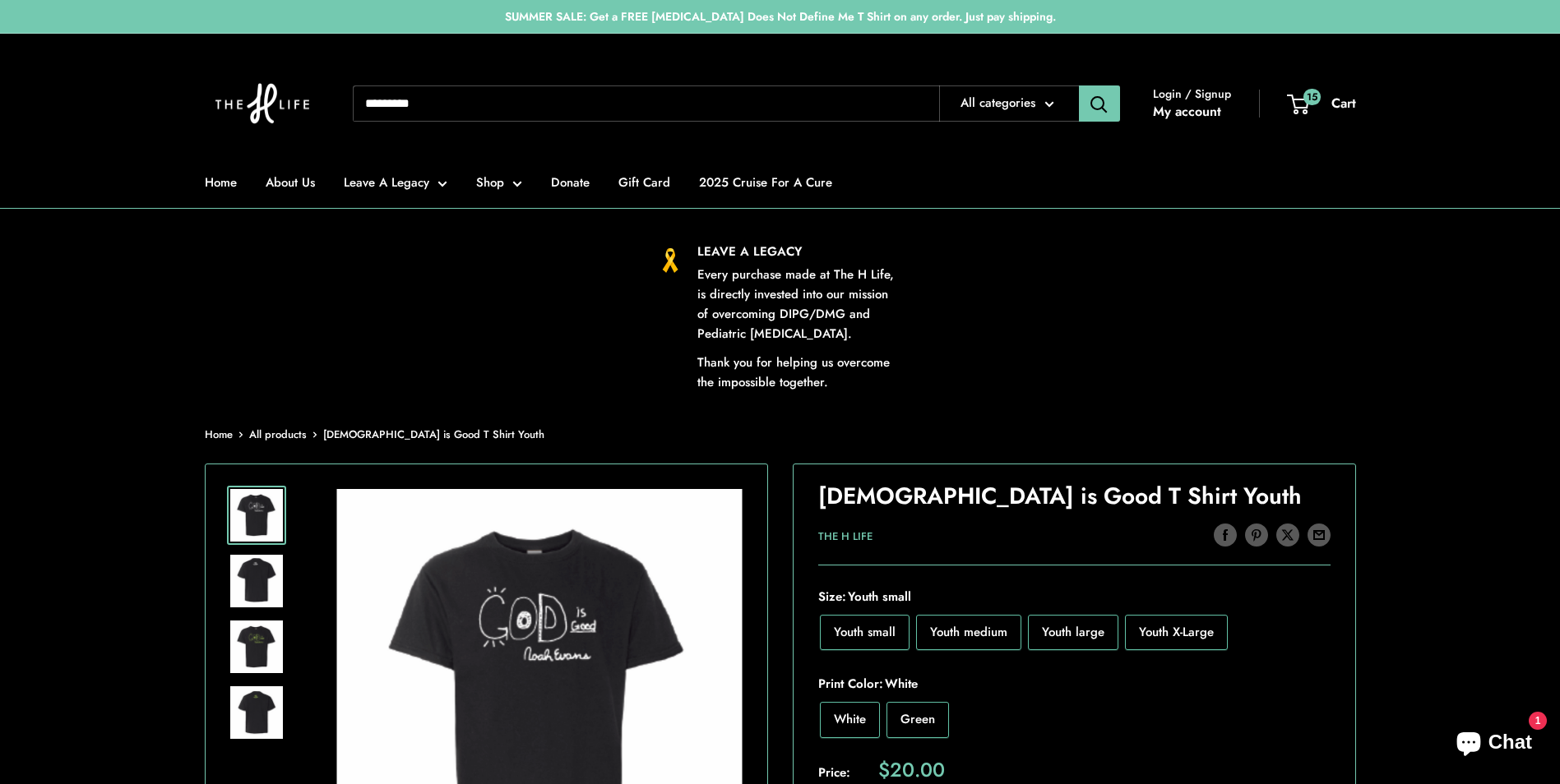
click at [1091, 630] on span "Youth large" at bounding box center [1073, 633] width 63 height 18
click at [919, 721] on span "Green" at bounding box center [917, 720] width 34 height 18
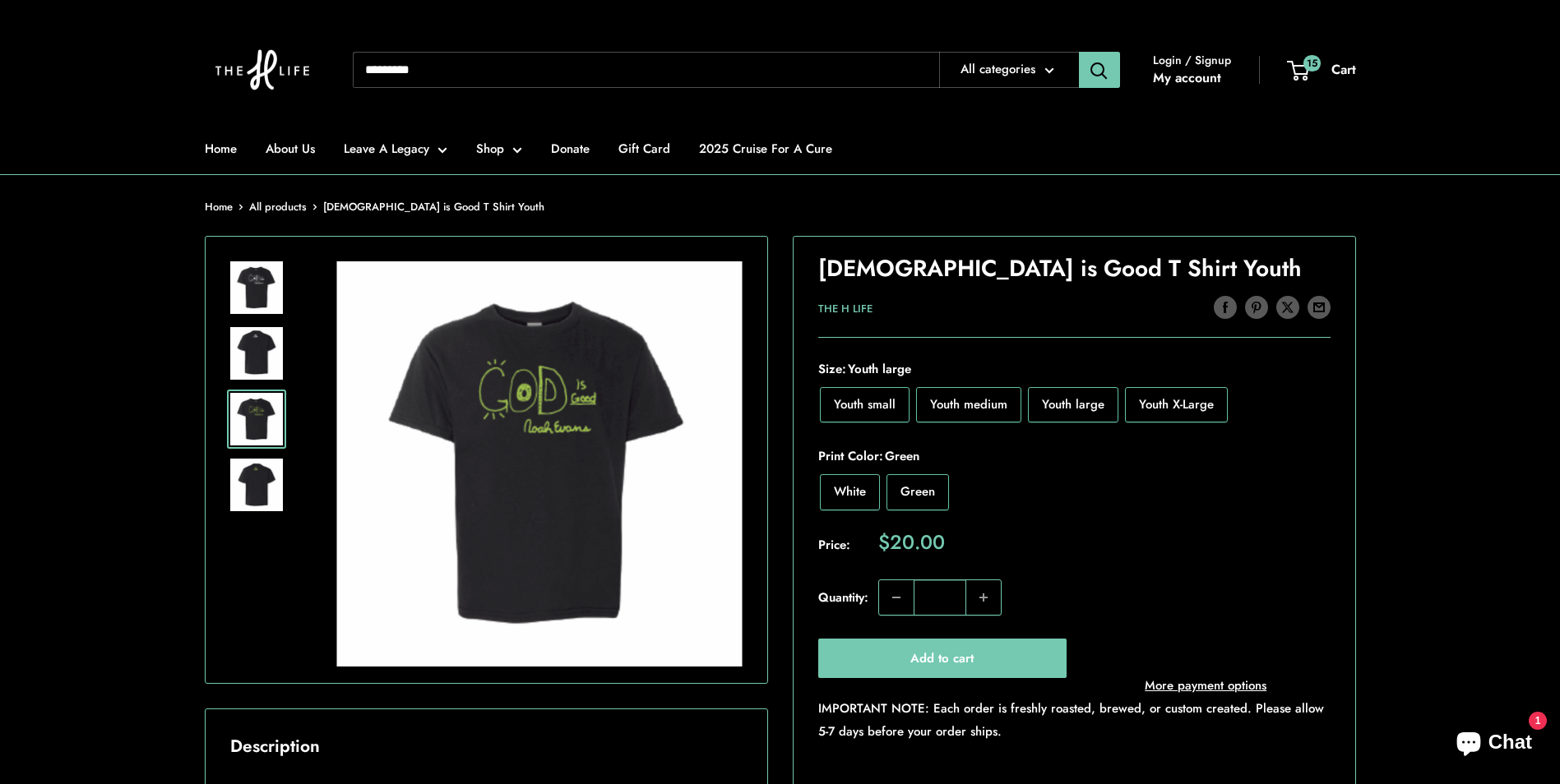
scroll to position [247, 0]
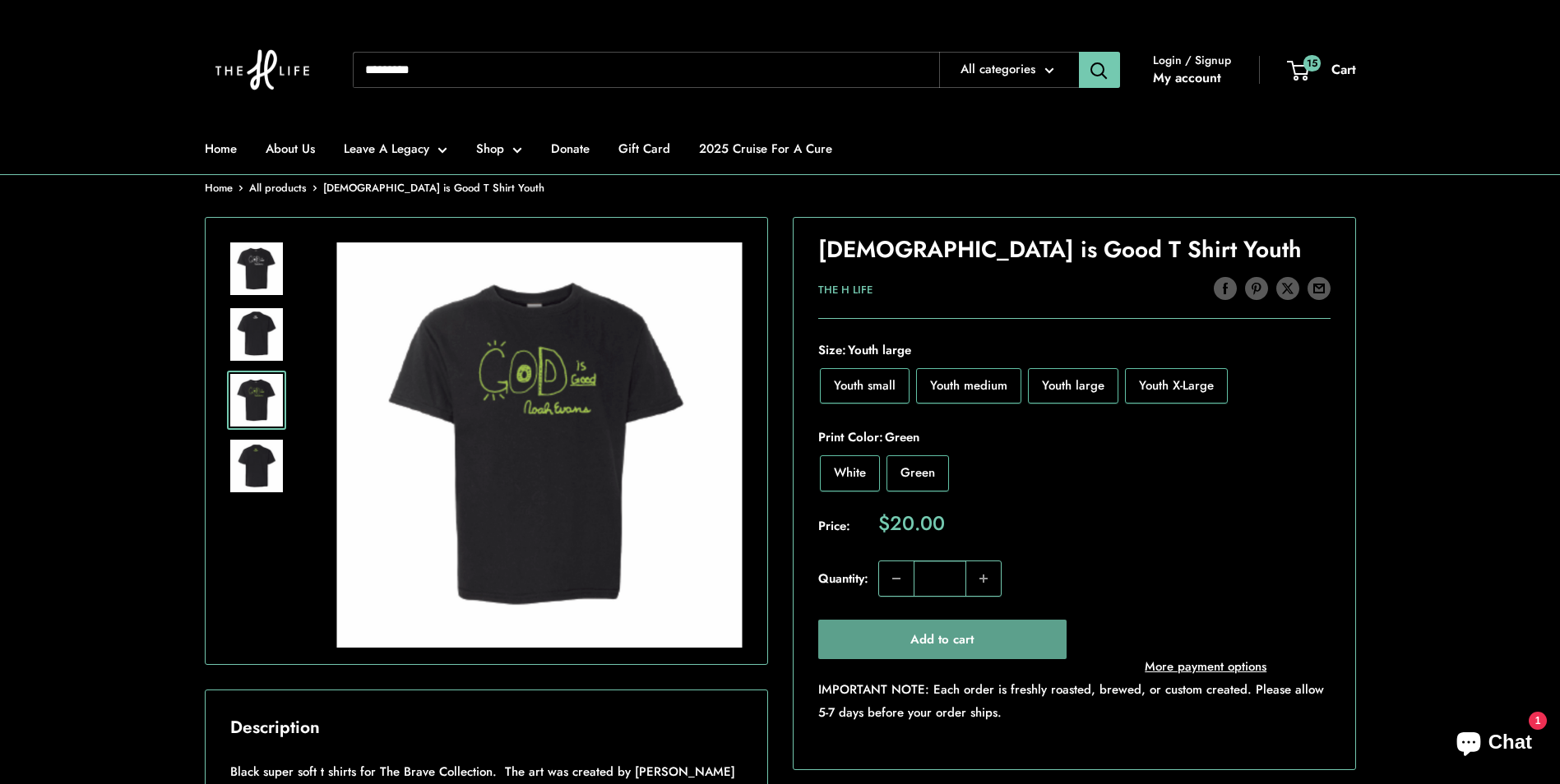
click at [1004, 642] on button "Add to cart" at bounding box center [942, 639] width 249 height 39
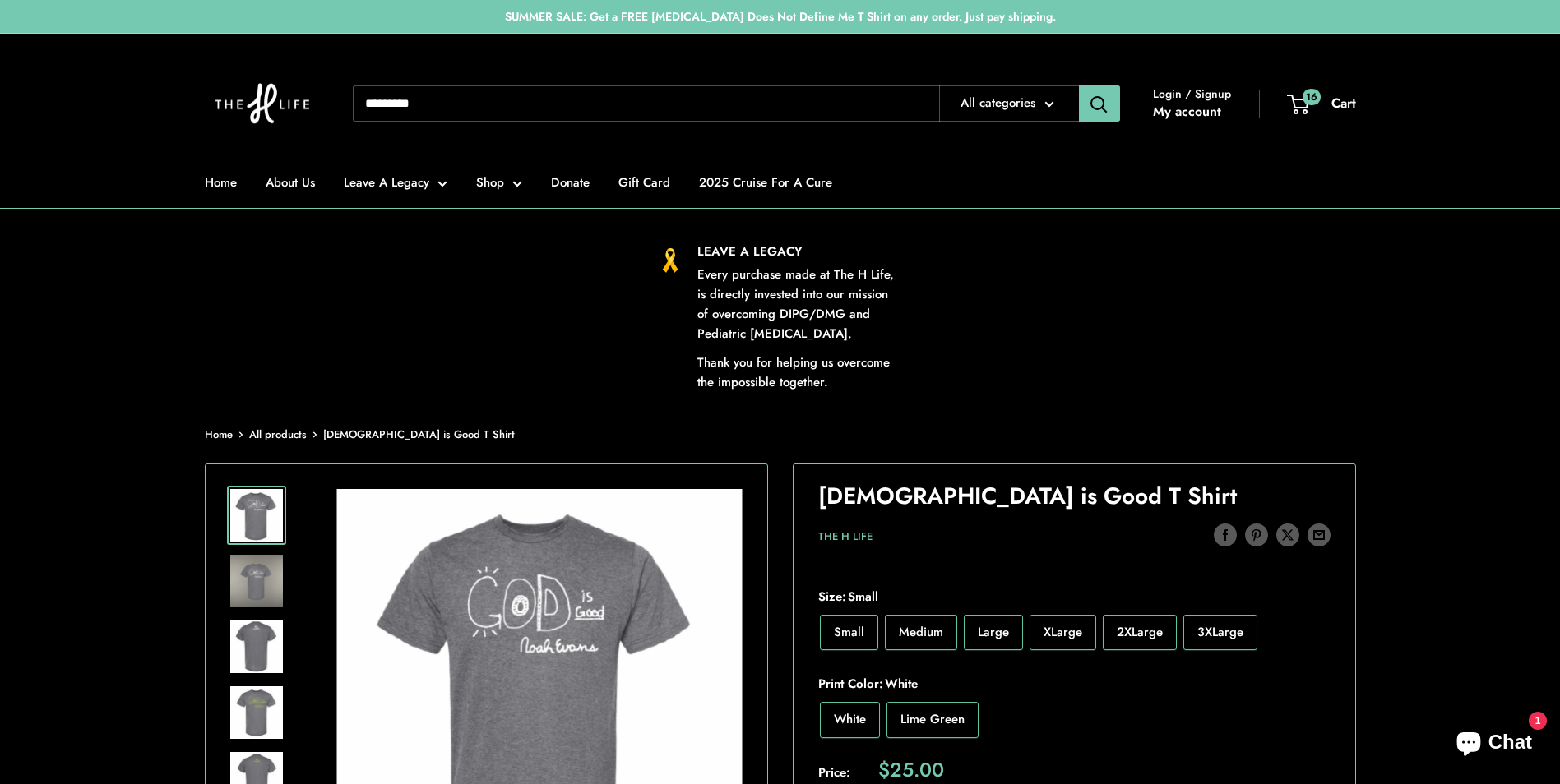
click at [909, 732] on label "Lime Green" at bounding box center [932, 720] width 92 height 35
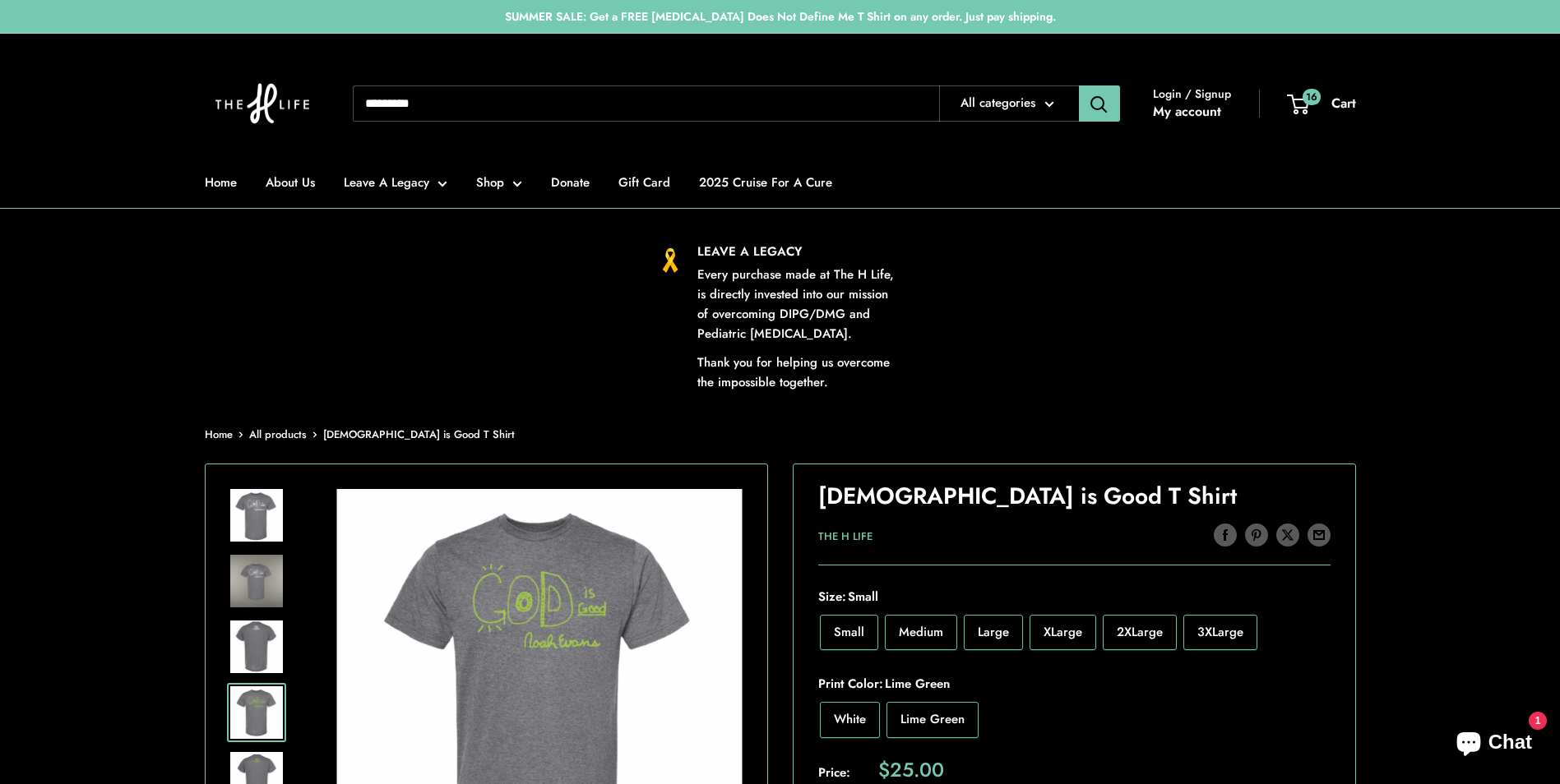
click at [1075, 633] on span "XLarge" at bounding box center [1063, 633] width 38 height 18
click at [281, 632] on img at bounding box center [256, 647] width 53 height 53
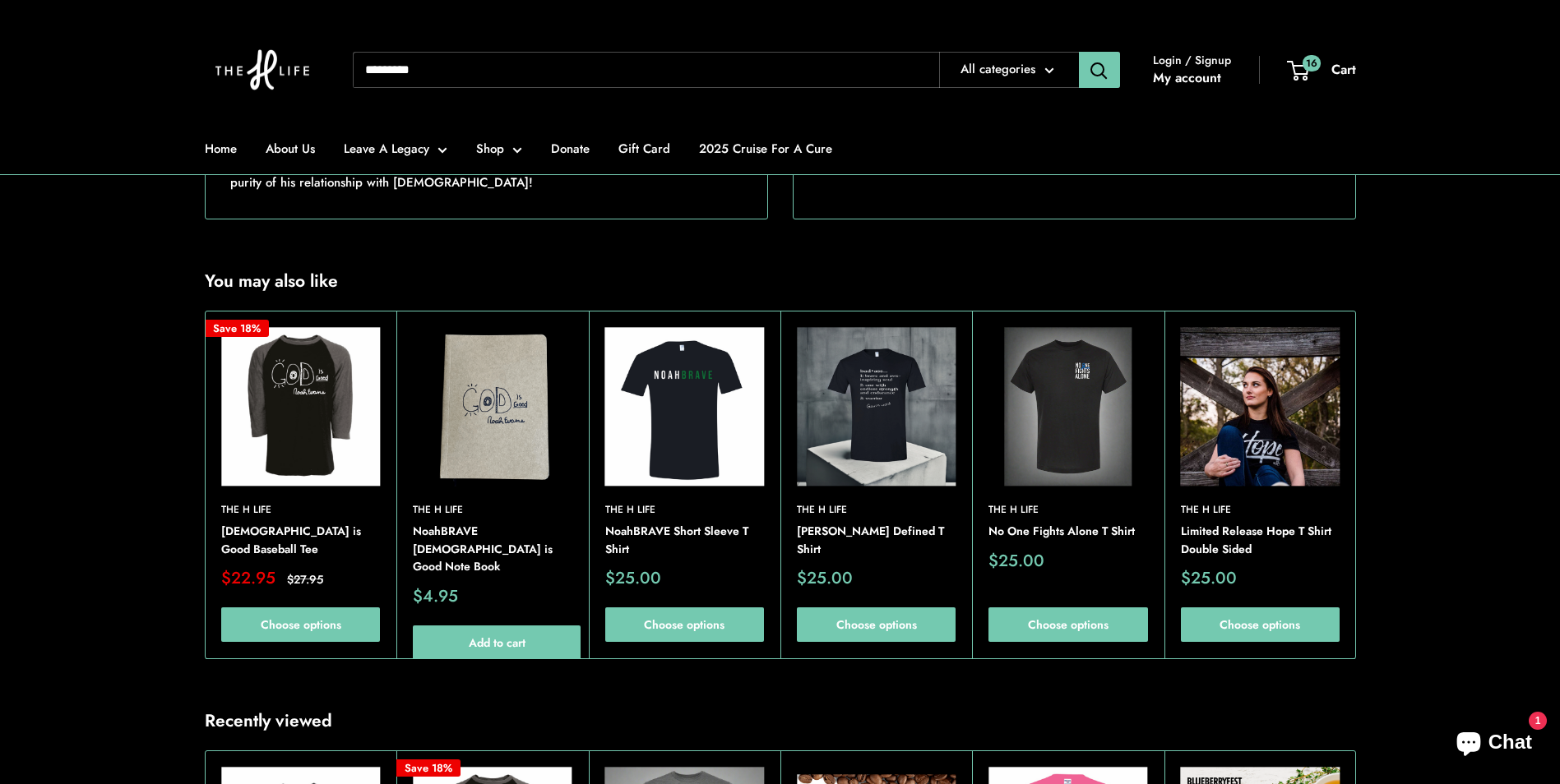
scroll to position [740, 0]
